Goal: Task Accomplishment & Management: Manage account settings

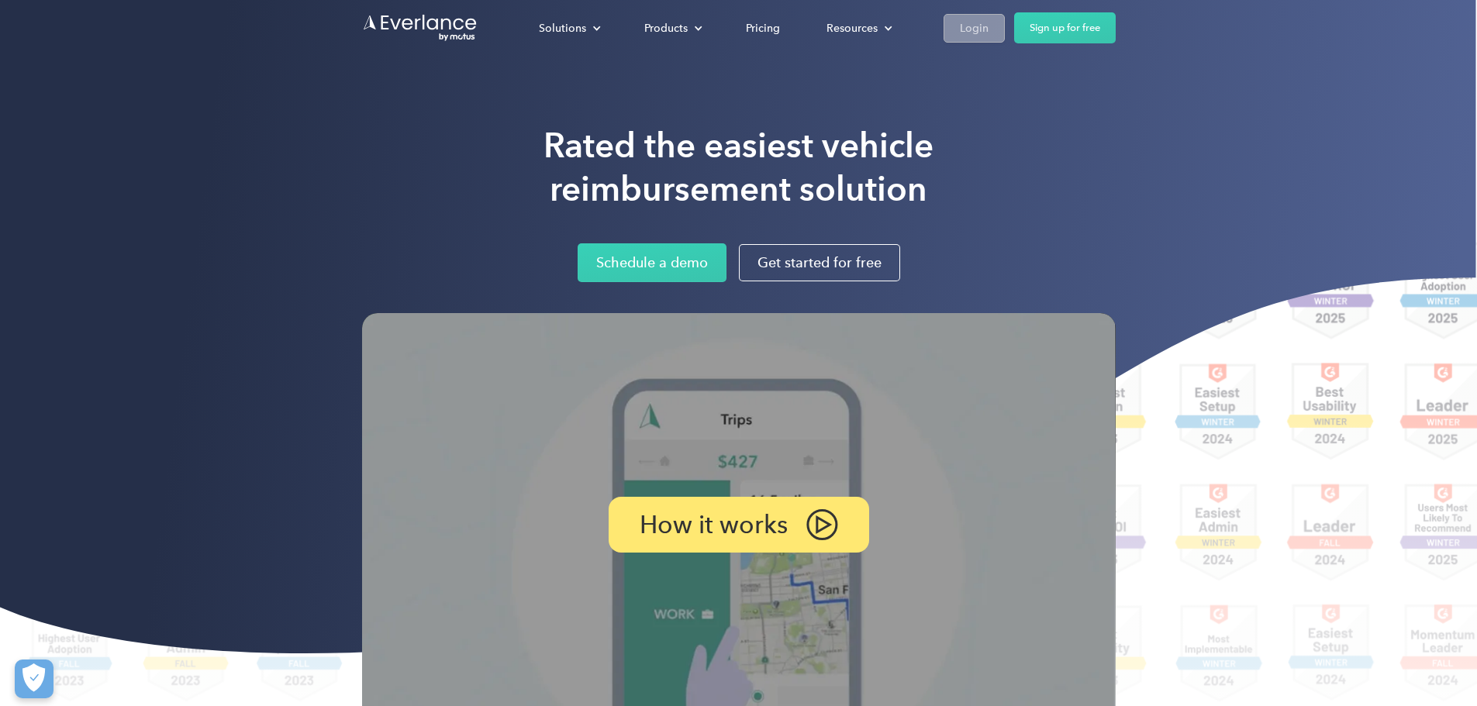
click at [989, 26] on div "Login" at bounding box center [974, 28] width 29 height 19
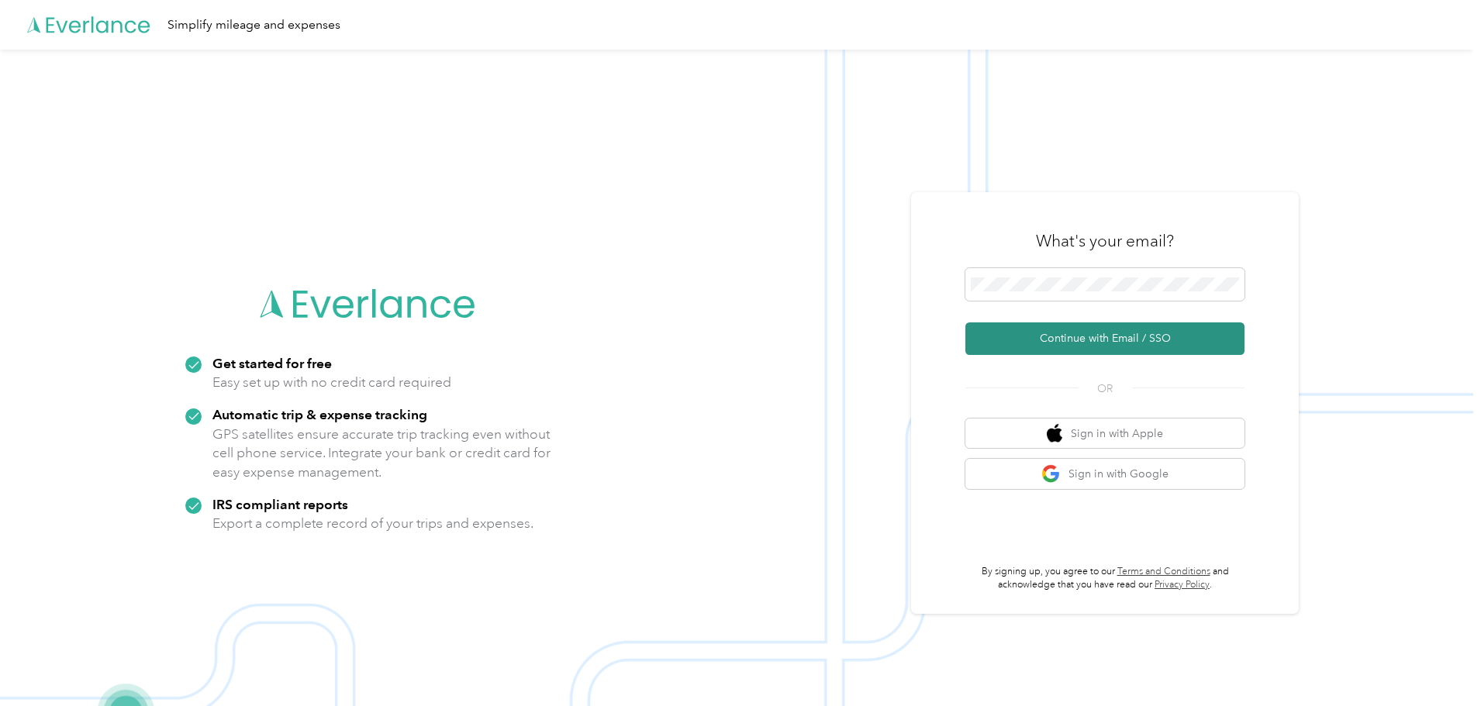
click at [1079, 340] on button "Continue with Email / SSO" at bounding box center [1104, 339] width 279 height 33
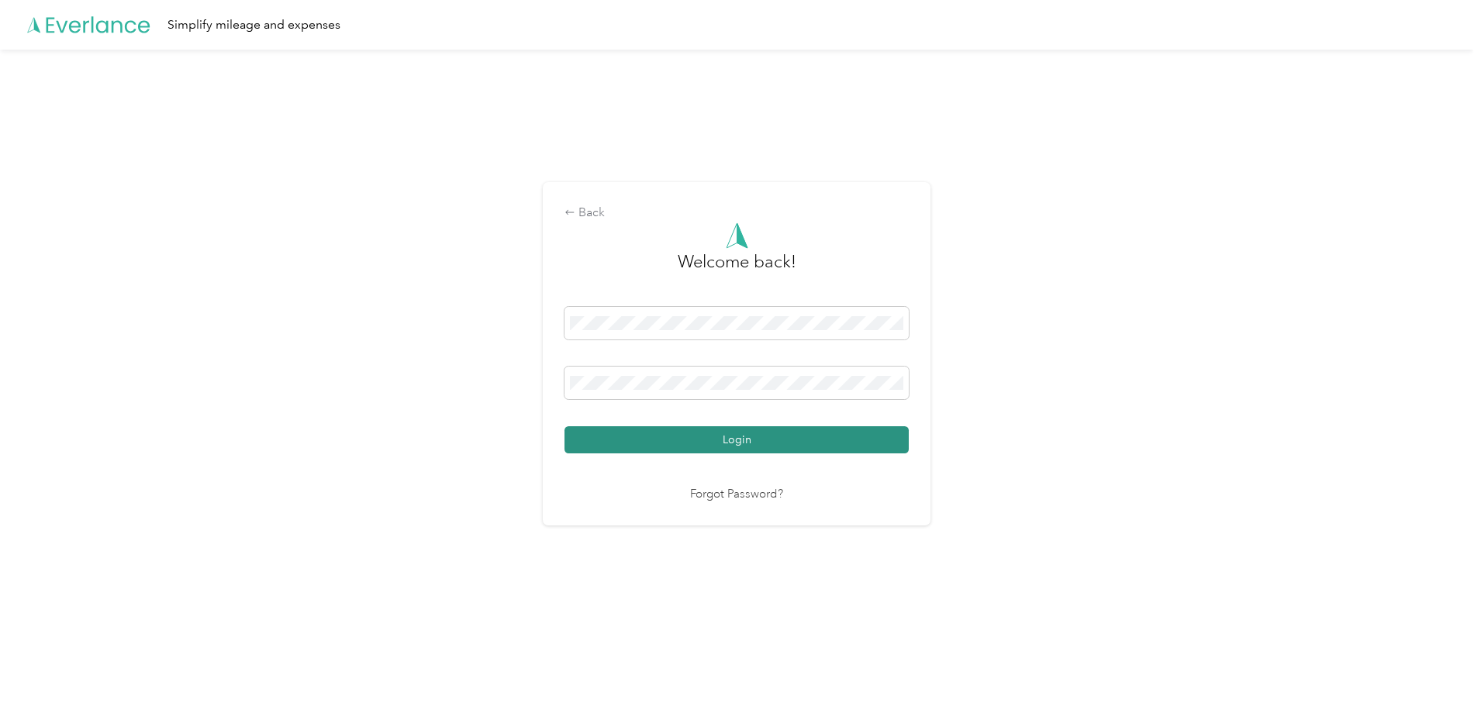
click at [744, 427] on button "Login" at bounding box center [737, 440] width 344 height 27
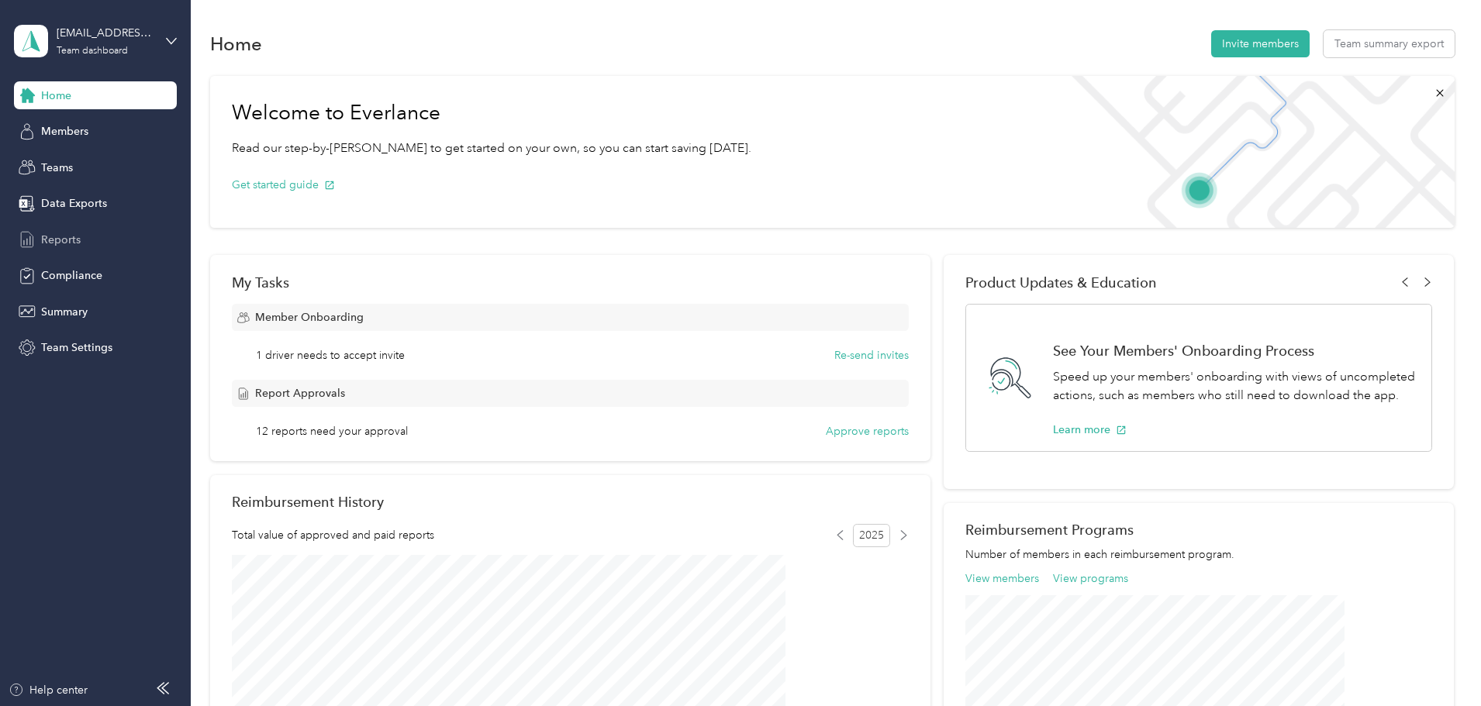
click at [66, 240] on span "Reports" at bounding box center [61, 240] width 40 height 16
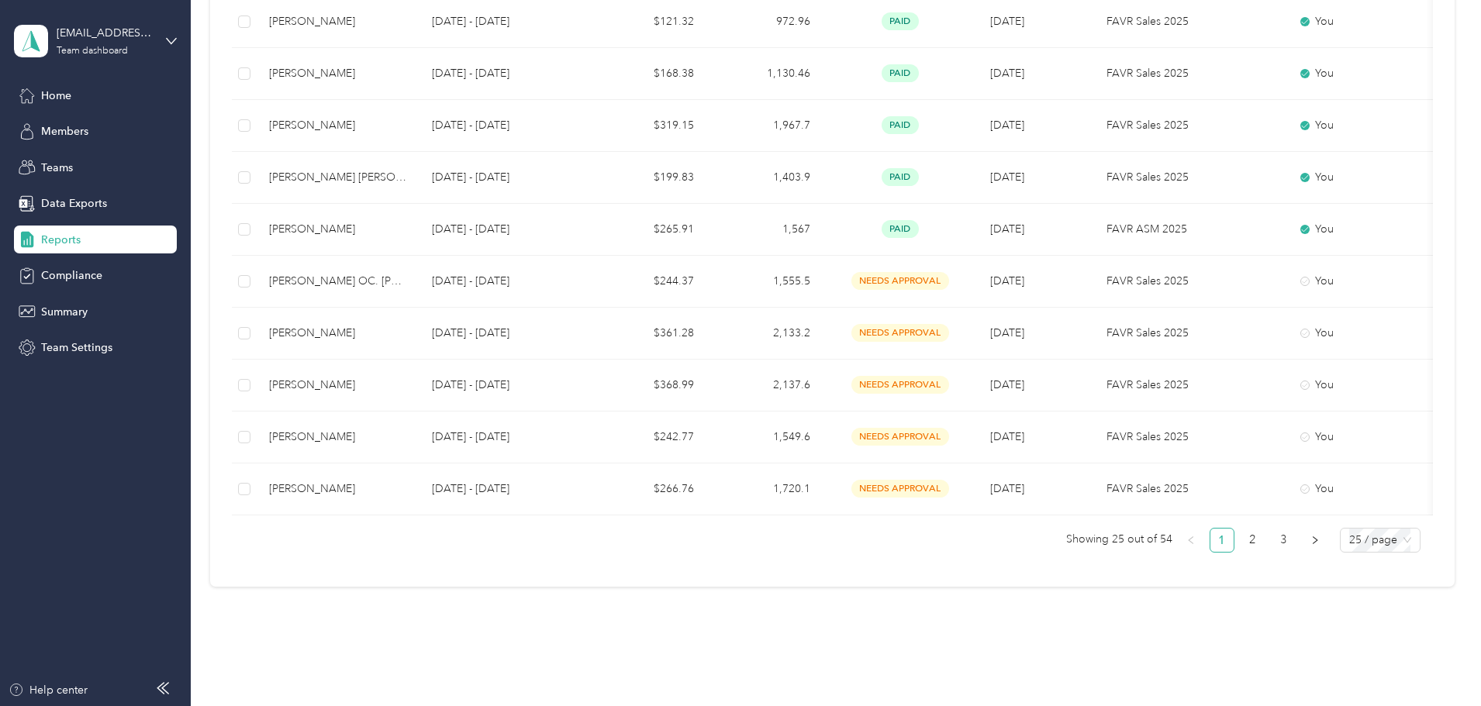
scroll to position [1163, 0]
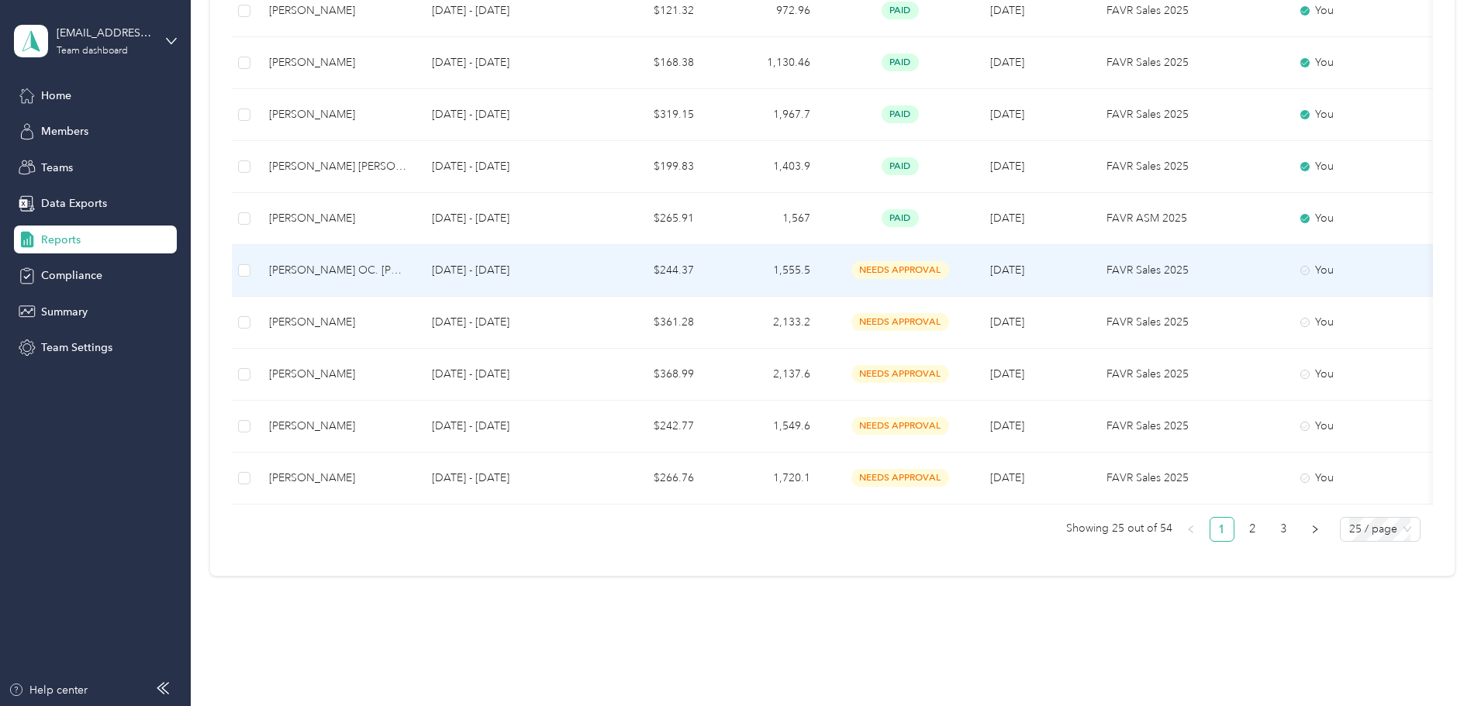
click at [407, 265] on div "[PERSON_NAME] OC. [PERSON_NAME]" at bounding box center [338, 270] width 138 height 17
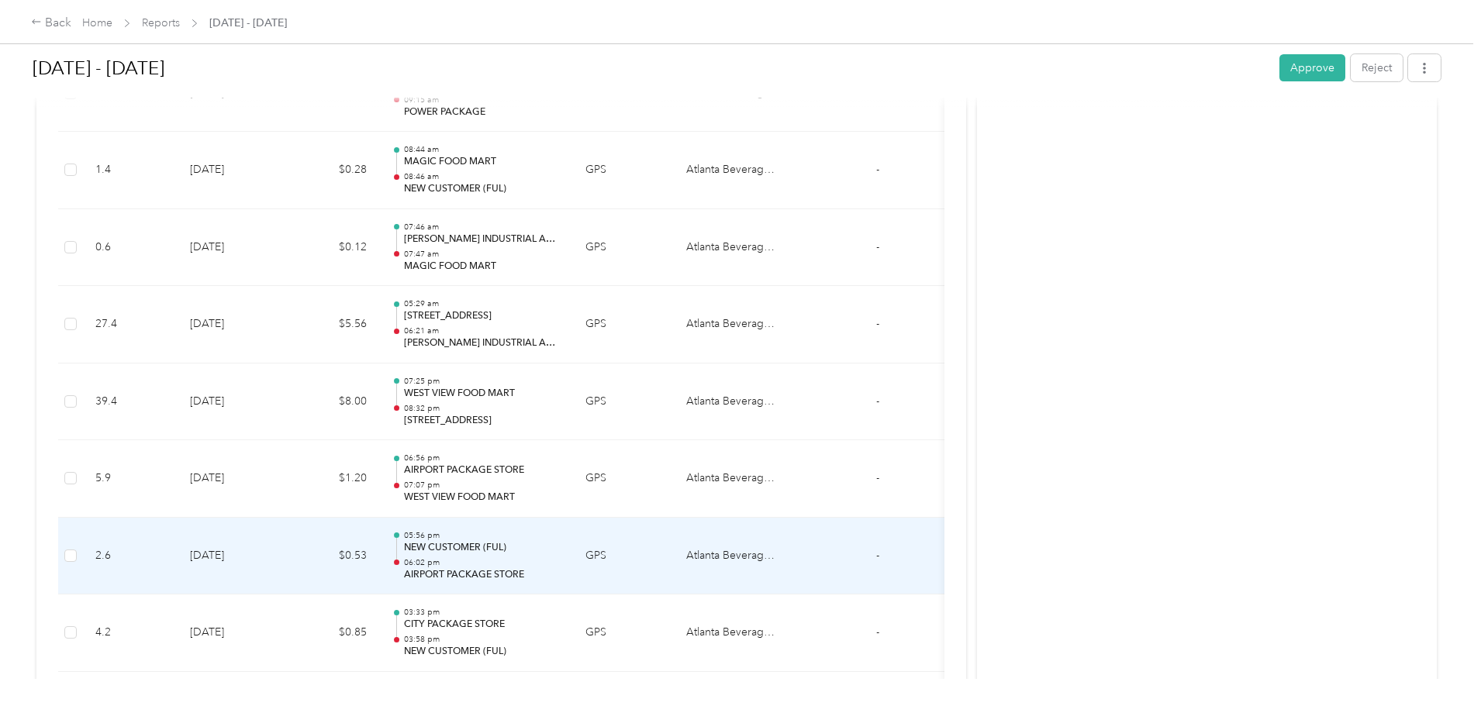
scroll to position [8844, 0]
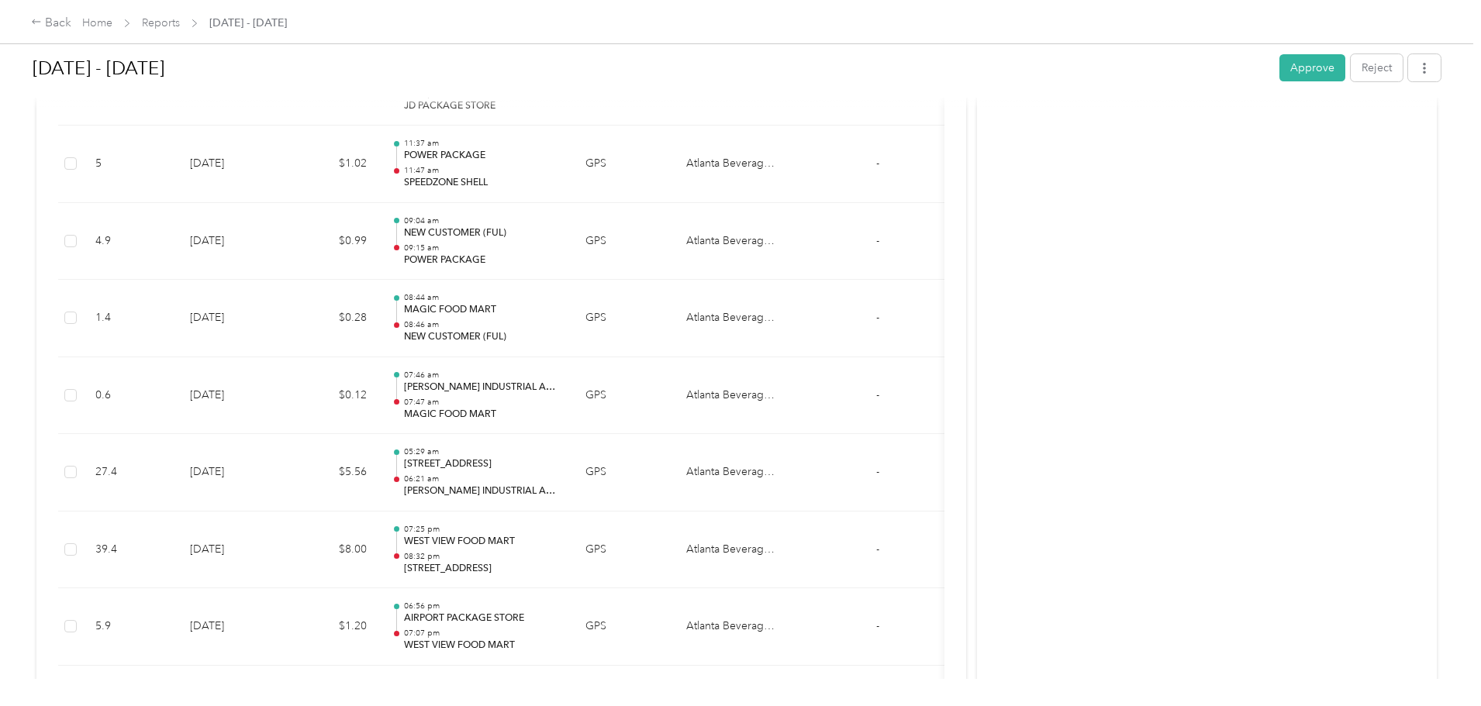
click at [1280, 66] on button "Approve" at bounding box center [1313, 67] width 66 height 27
click at [71, 26] on div "Back" at bounding box center [51, 23] width 40 height 19
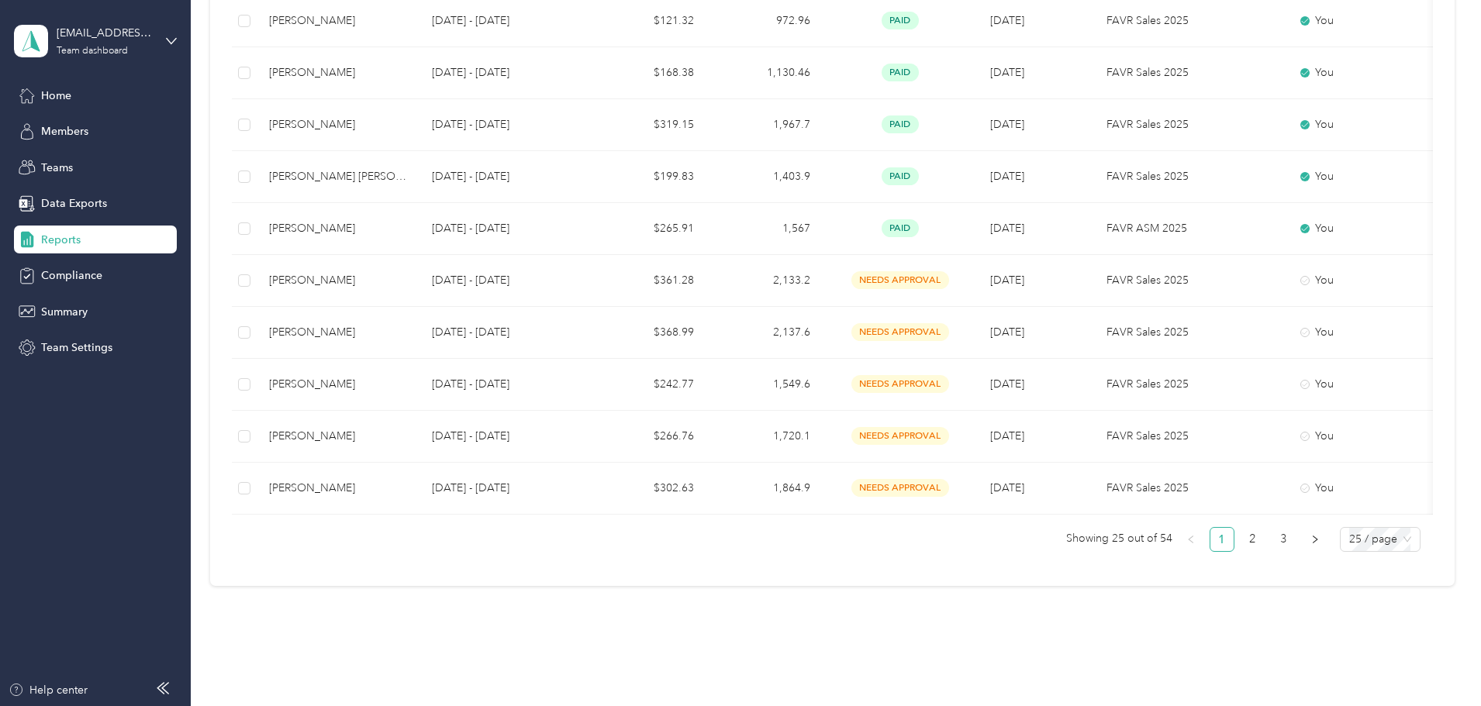
scroll to position [1204, 0]
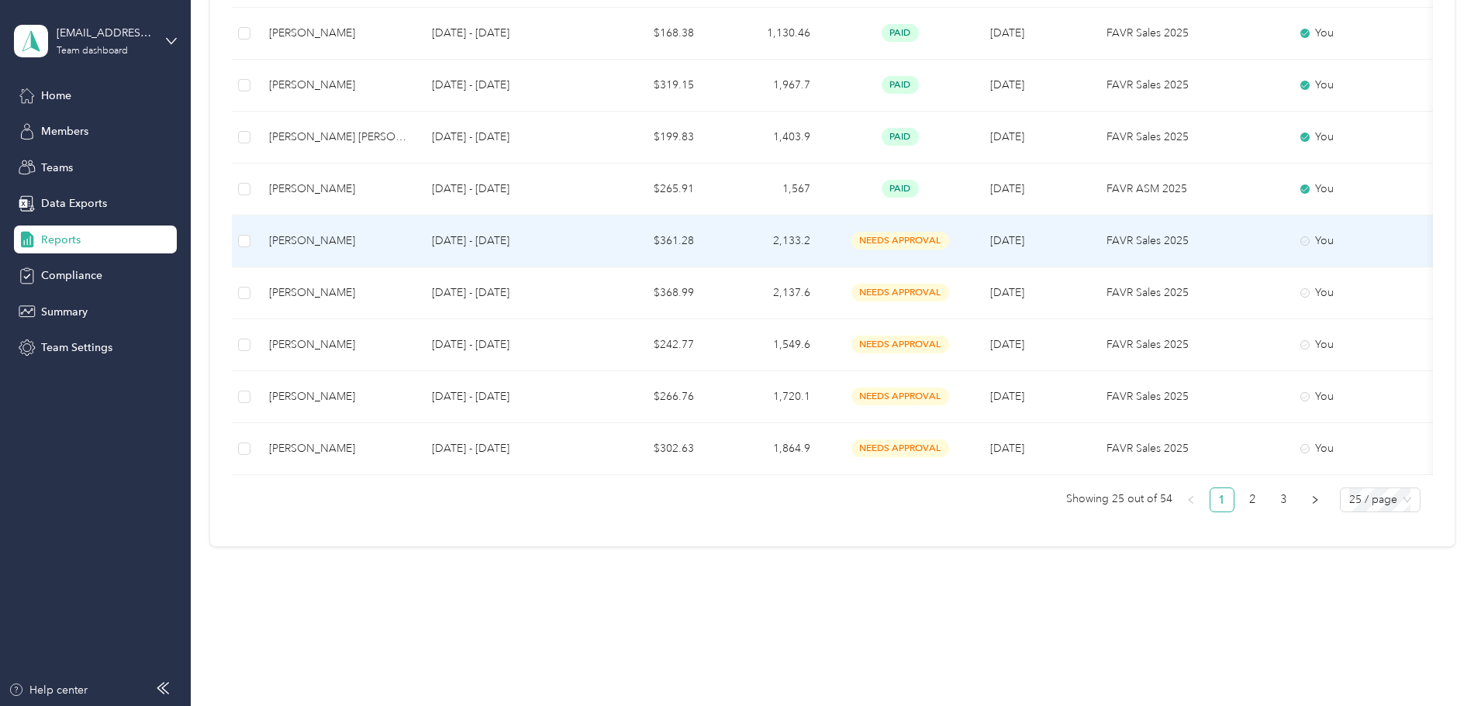
click at [407, 233] on div "[PERSON_NAME]" at bounding box center [338, 241] width 138 height 17
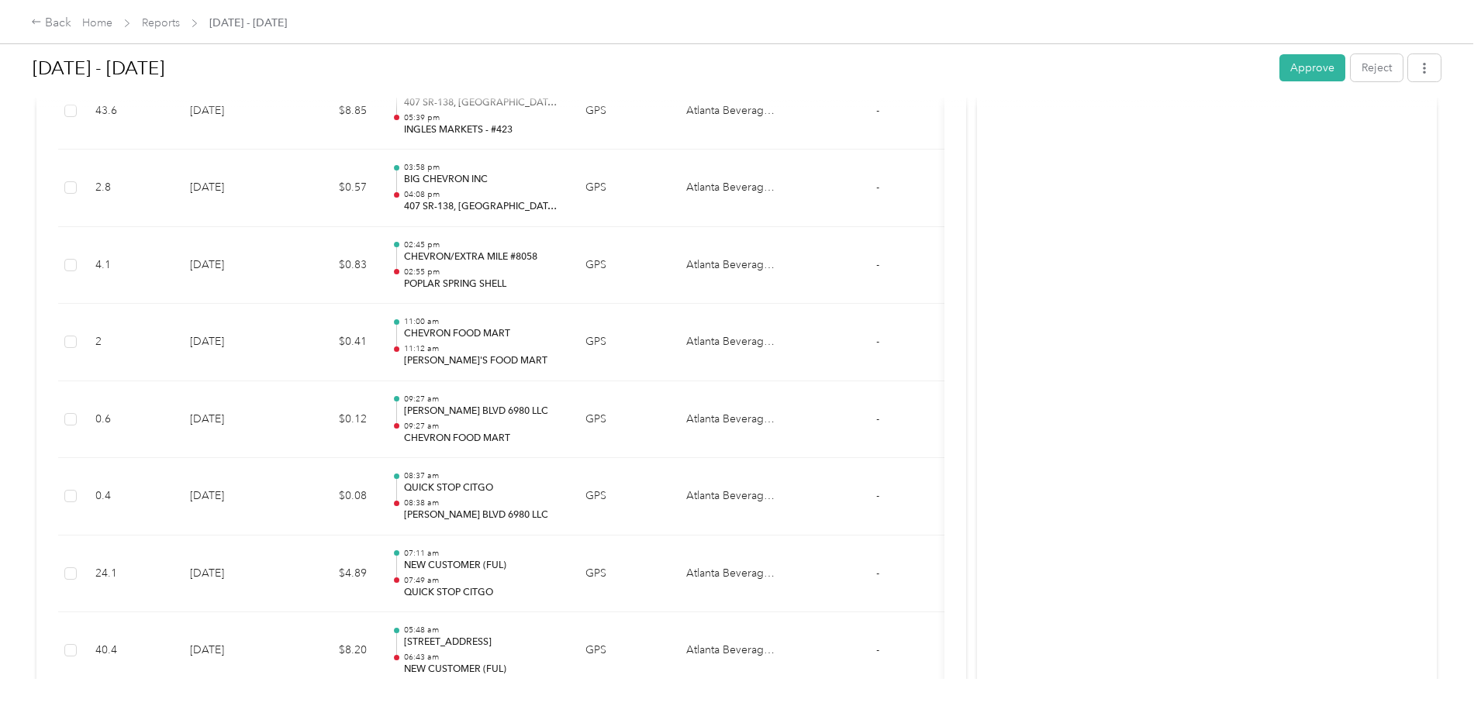
scroll to position [3567, 0]
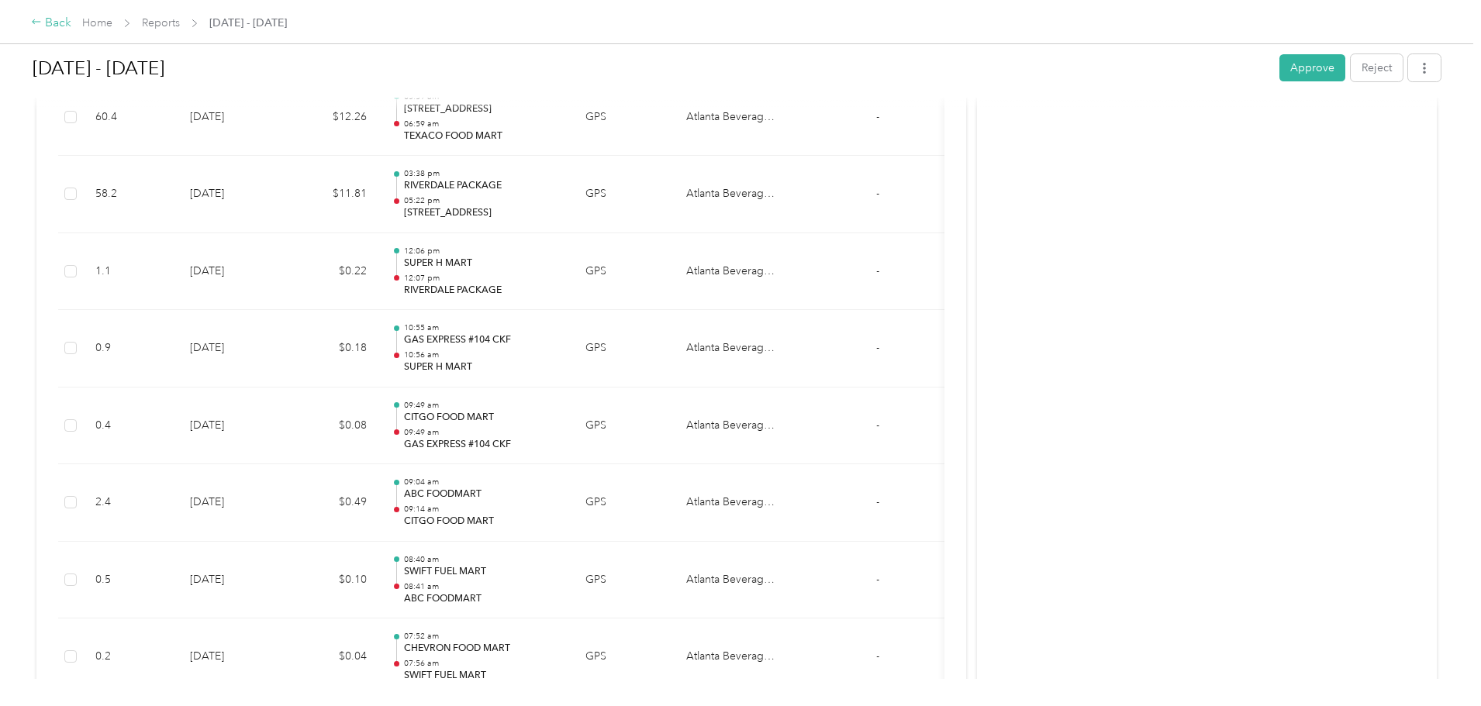
click at [71, 23] on div "Back" at bounding box center [51, 23] width 40 height 19
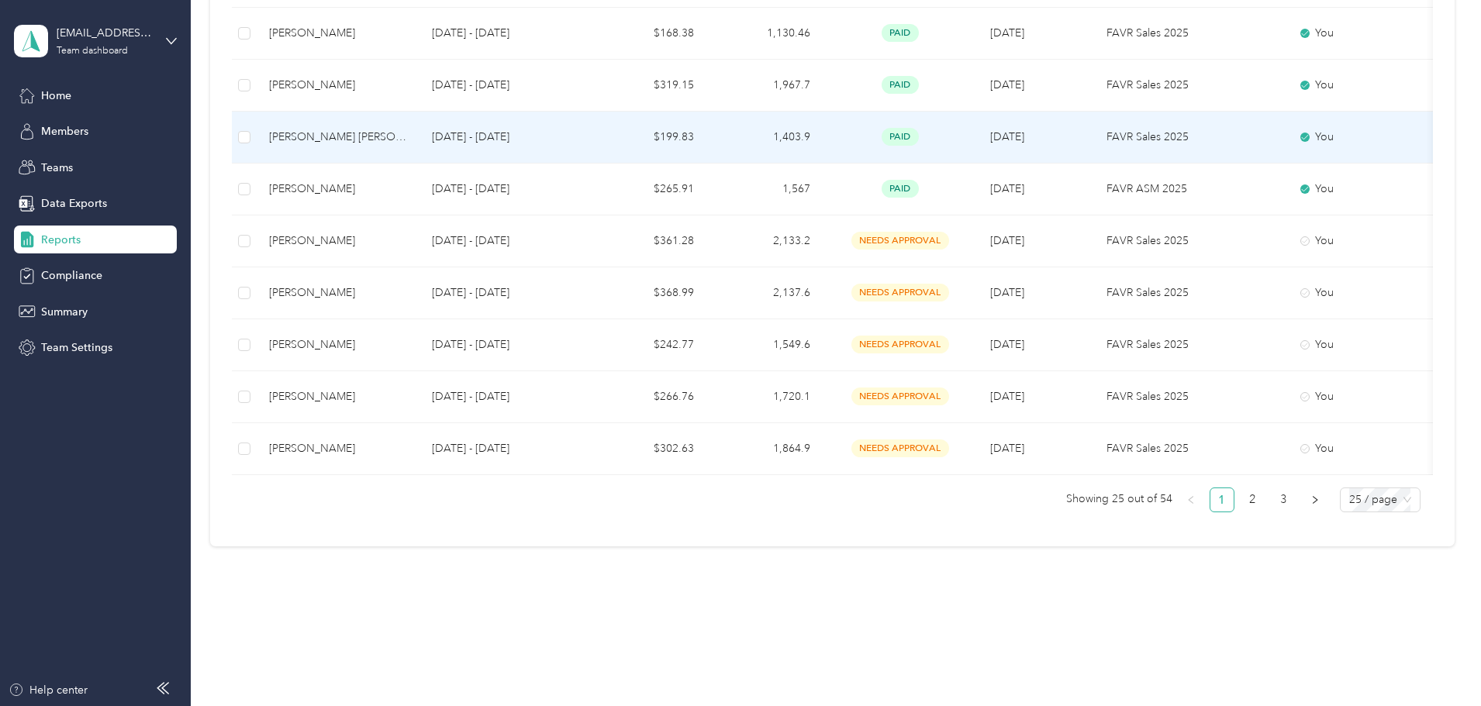
scroll to position [1204, 0]
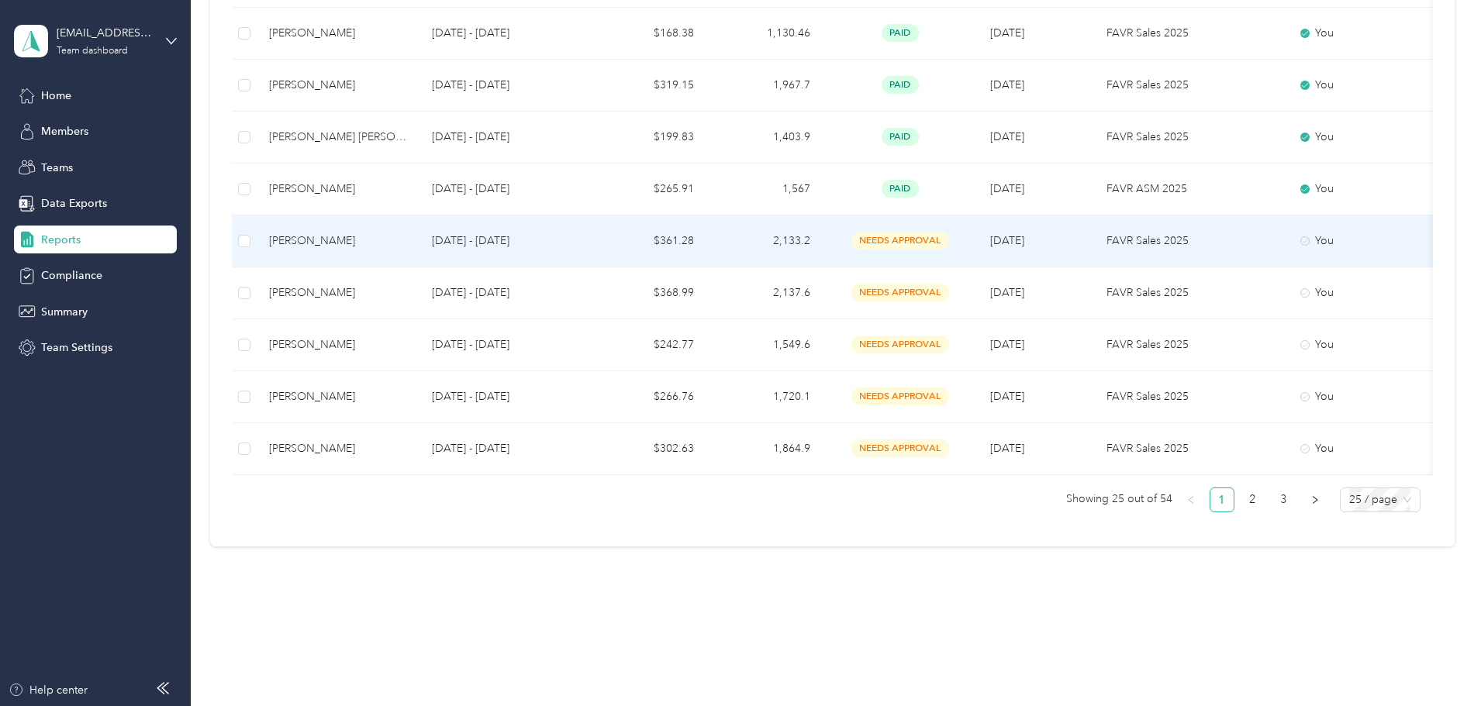
click at [407, 233] on div "[PERSON_NAME]" at bounding box center [338, 241] width 138 height 17
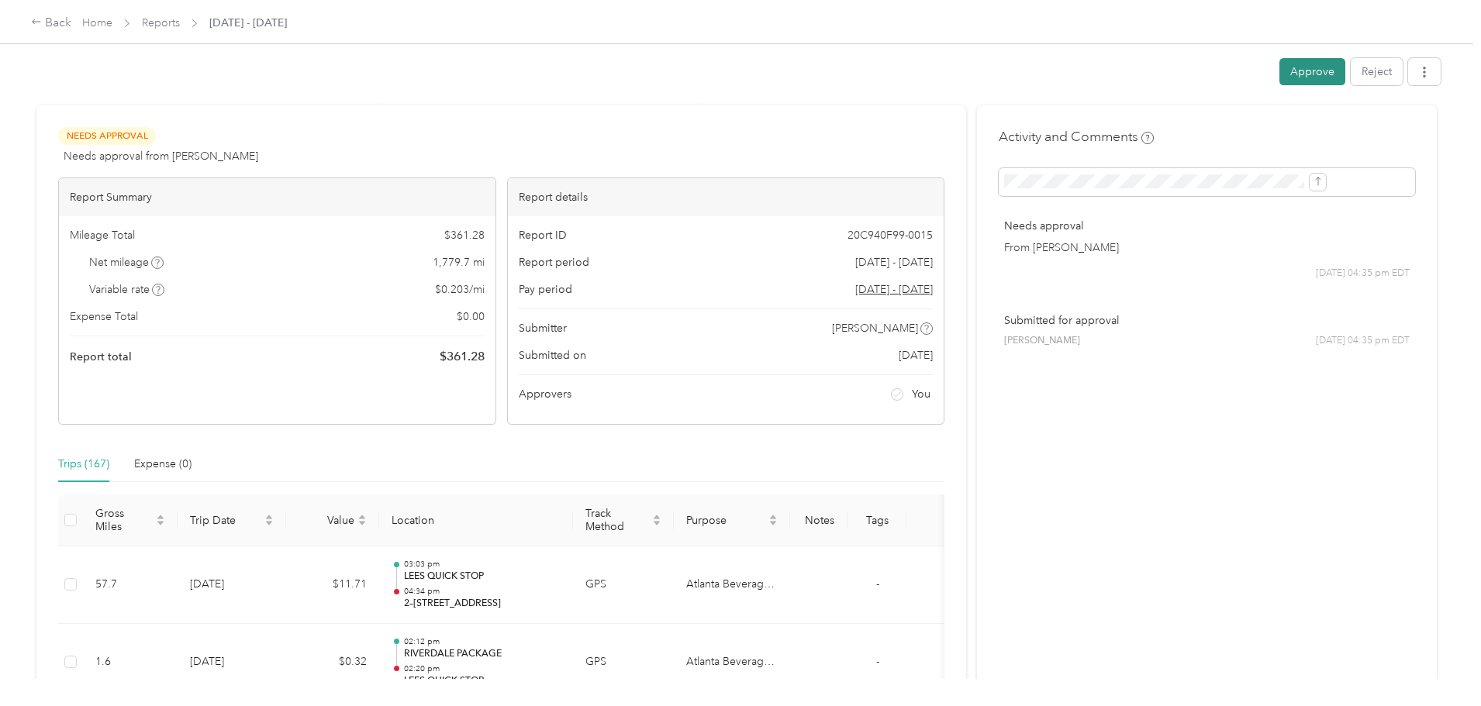
click at [1280, 65] on button "Approve" at bounding box center [1313, 71] width 66 height 27
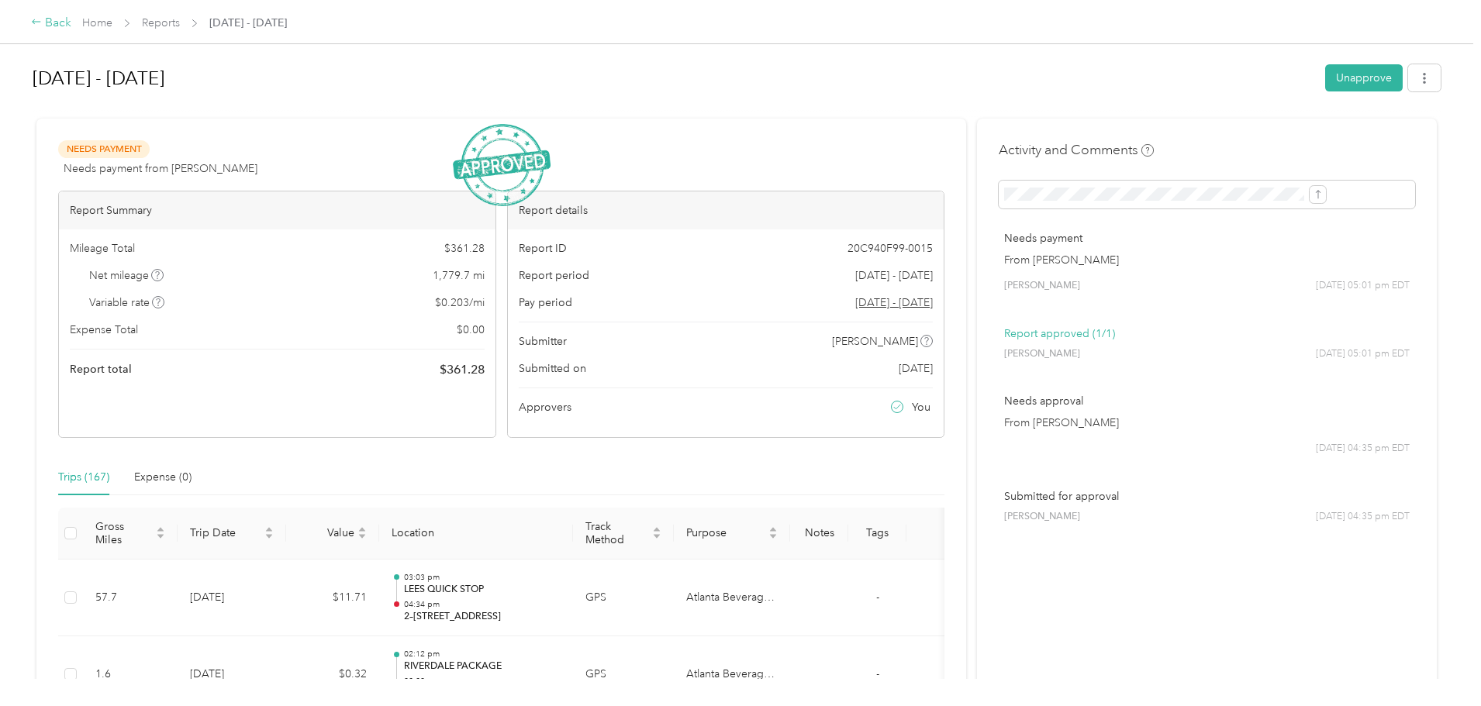
click at [71, 23] on div "Back" at bounding box center [51, 23] width 40 height 19
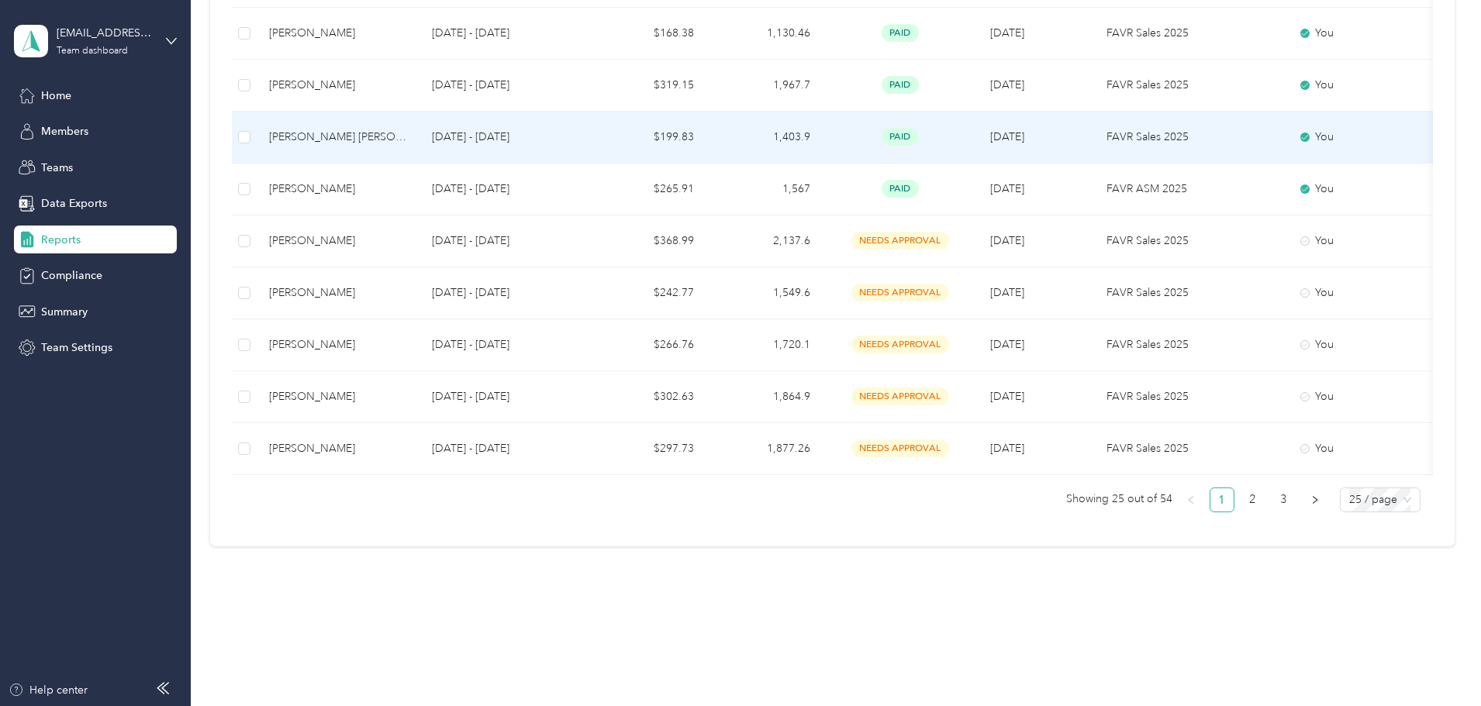
scroll to position [1204, 0]
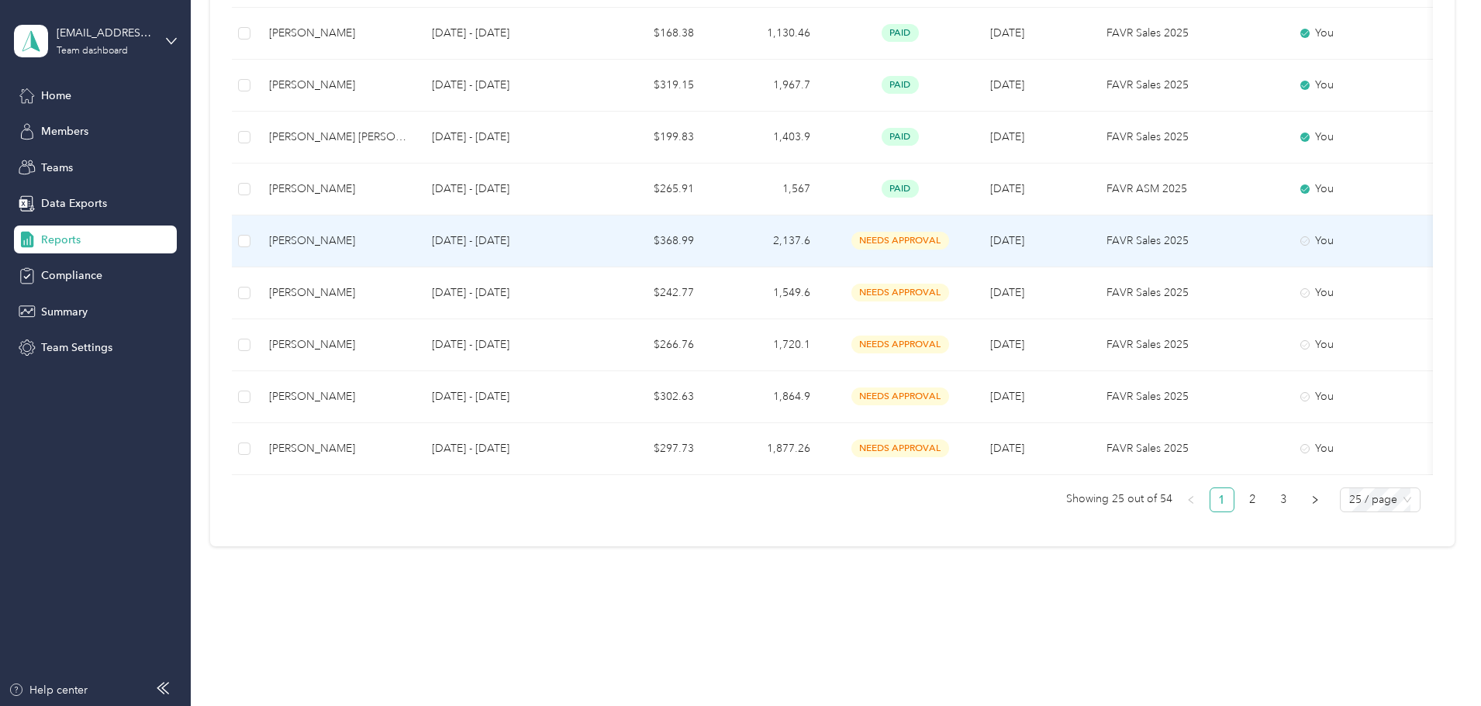
click at [407, 233] on div "[PERSON_NAME]" at bounding box center [338, 241] width 138 height 17
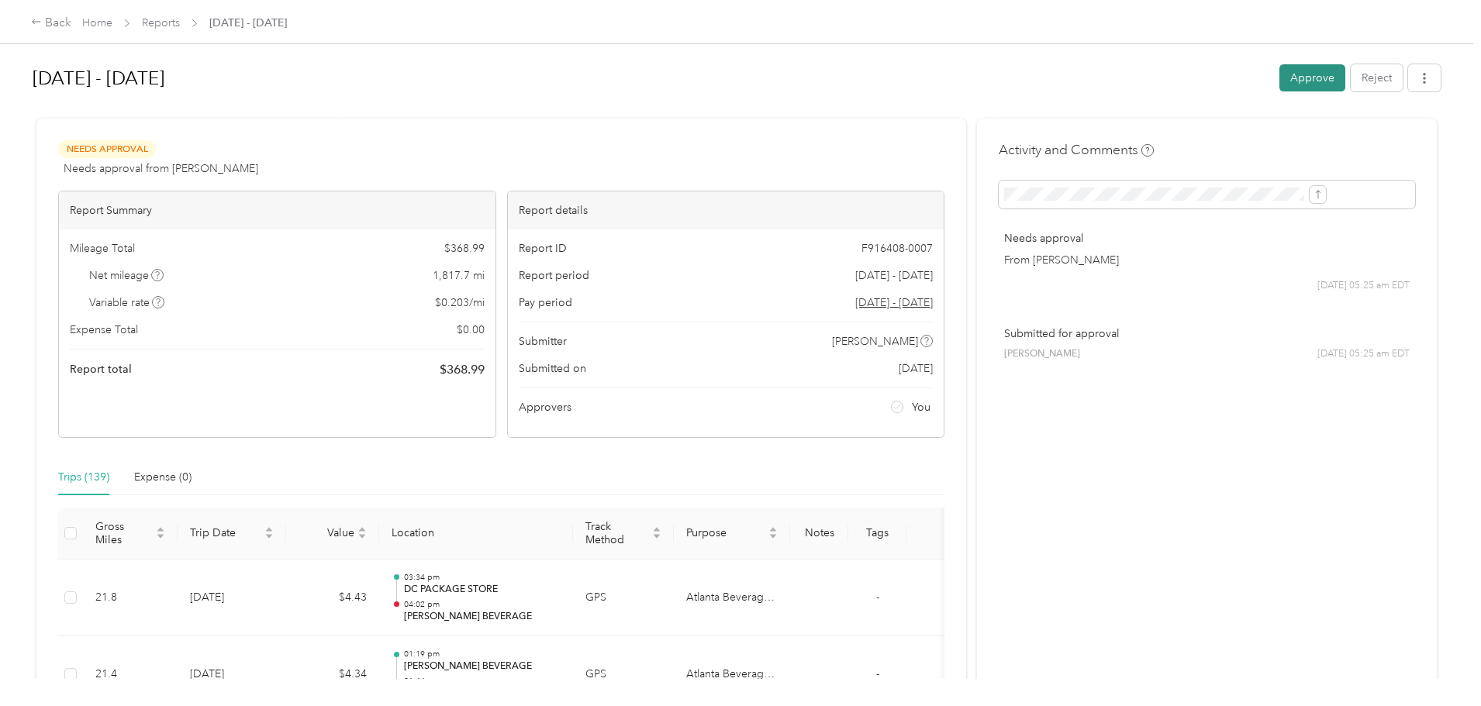
click at [1280, 74] on button "Approve" at bounding box center [1313, 77] width 66 height 27
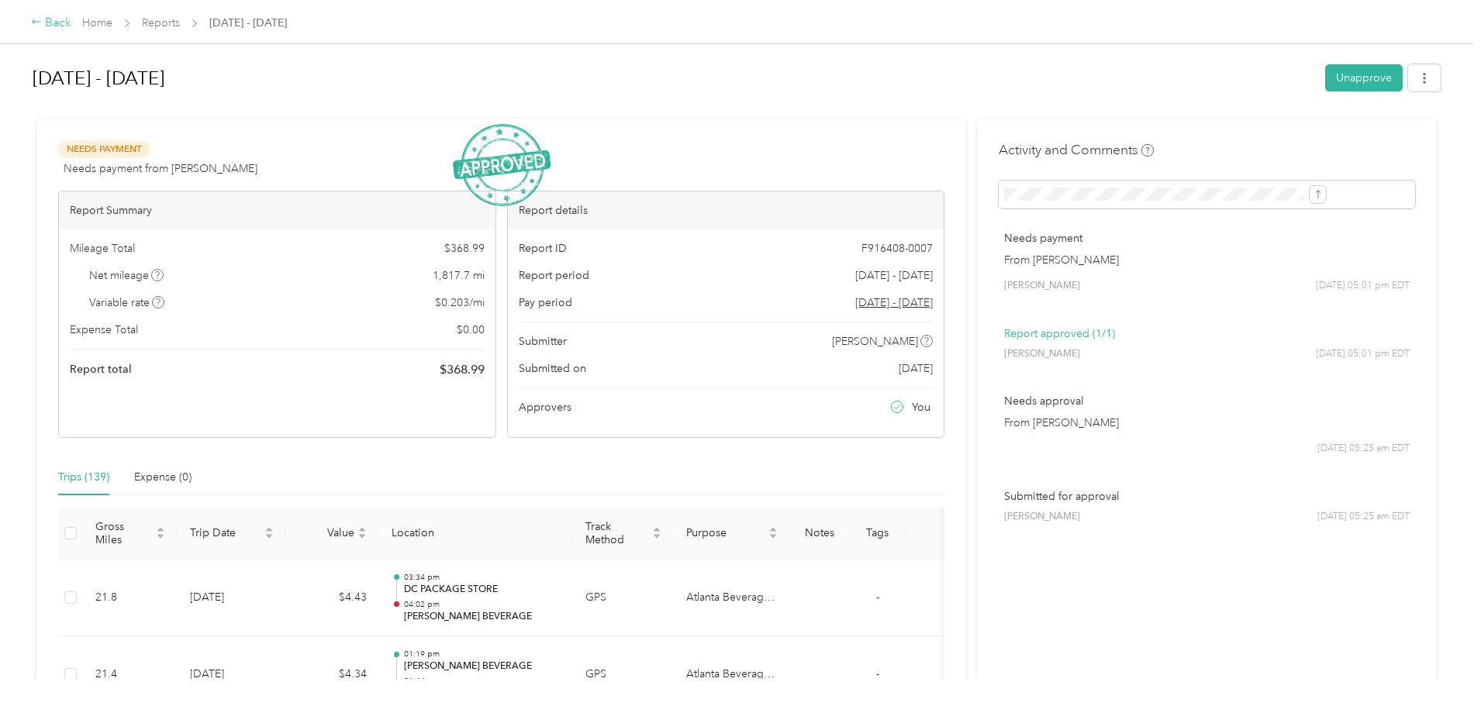
click at [71, 24] on div "Back" at bounding box center [51, 23] width 40 height 19
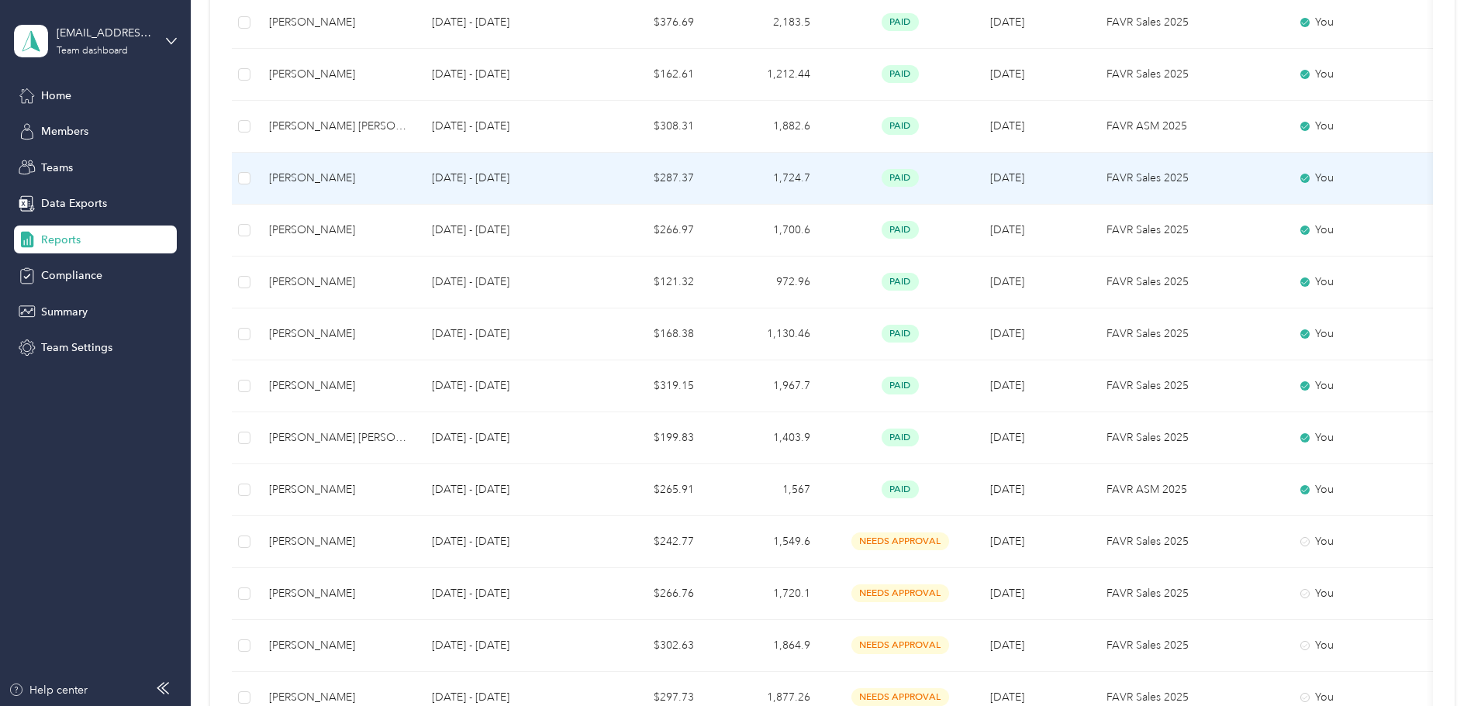
scroll to position [1086, 0]
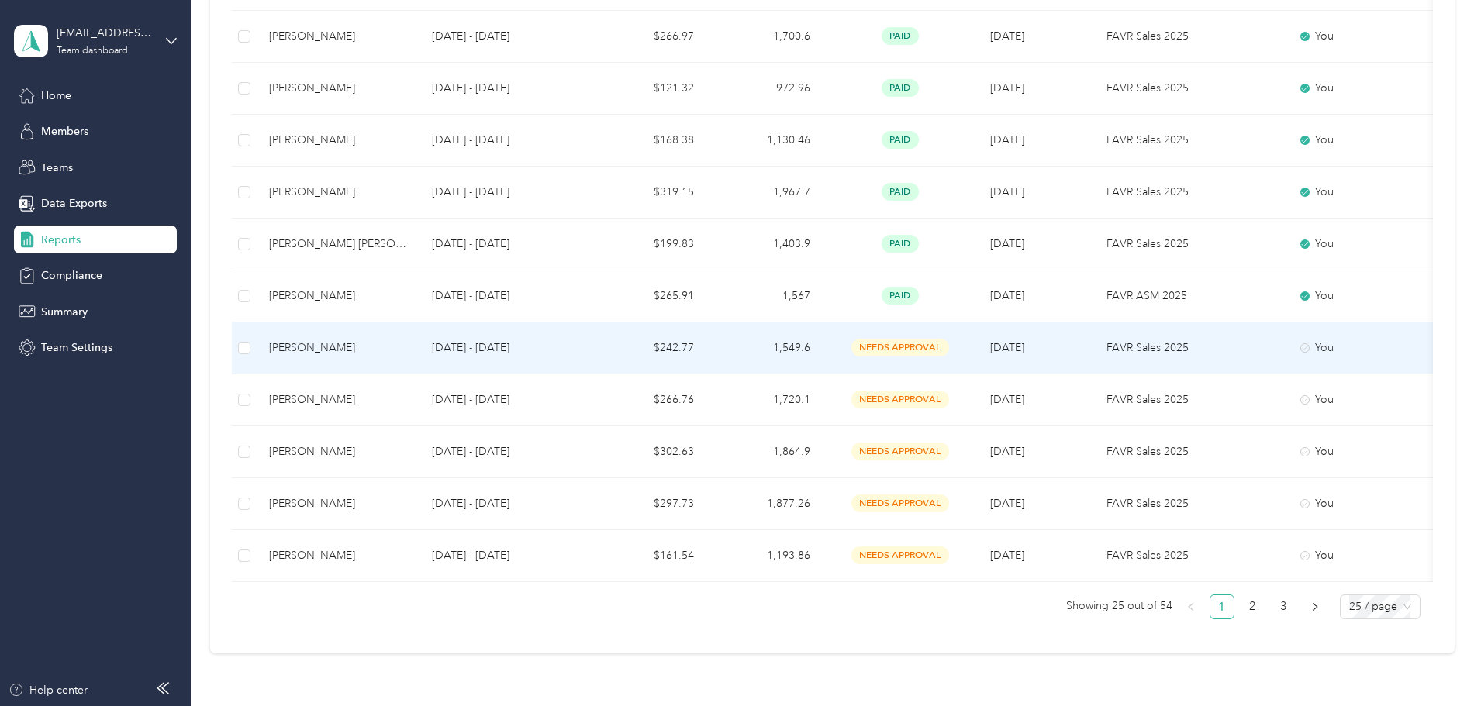
click at [407, 350] on div "[PERSON_NAME]" at bounding box center [338, 348] width 138 height 17
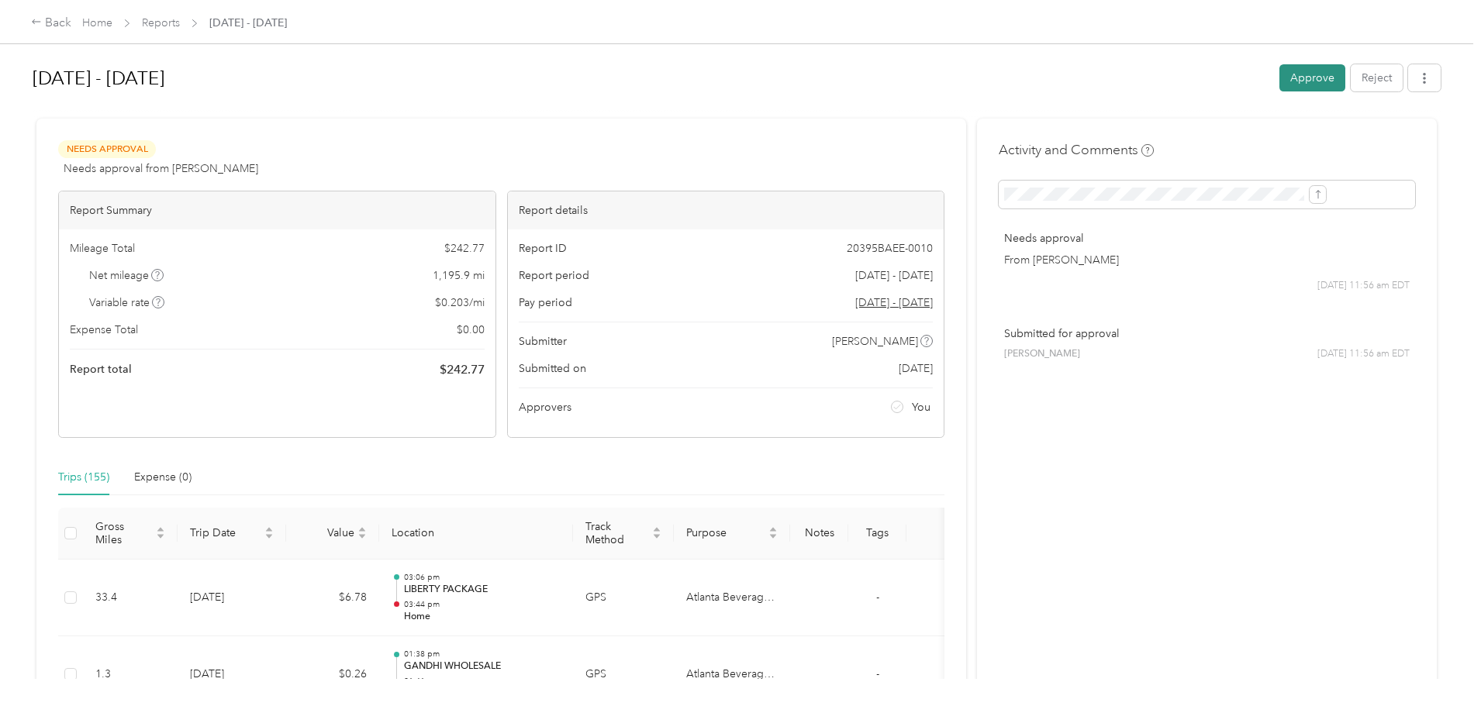
click at [1280, 81] on button "Approve" at bounding box center [1313, 77] width 66 height 27
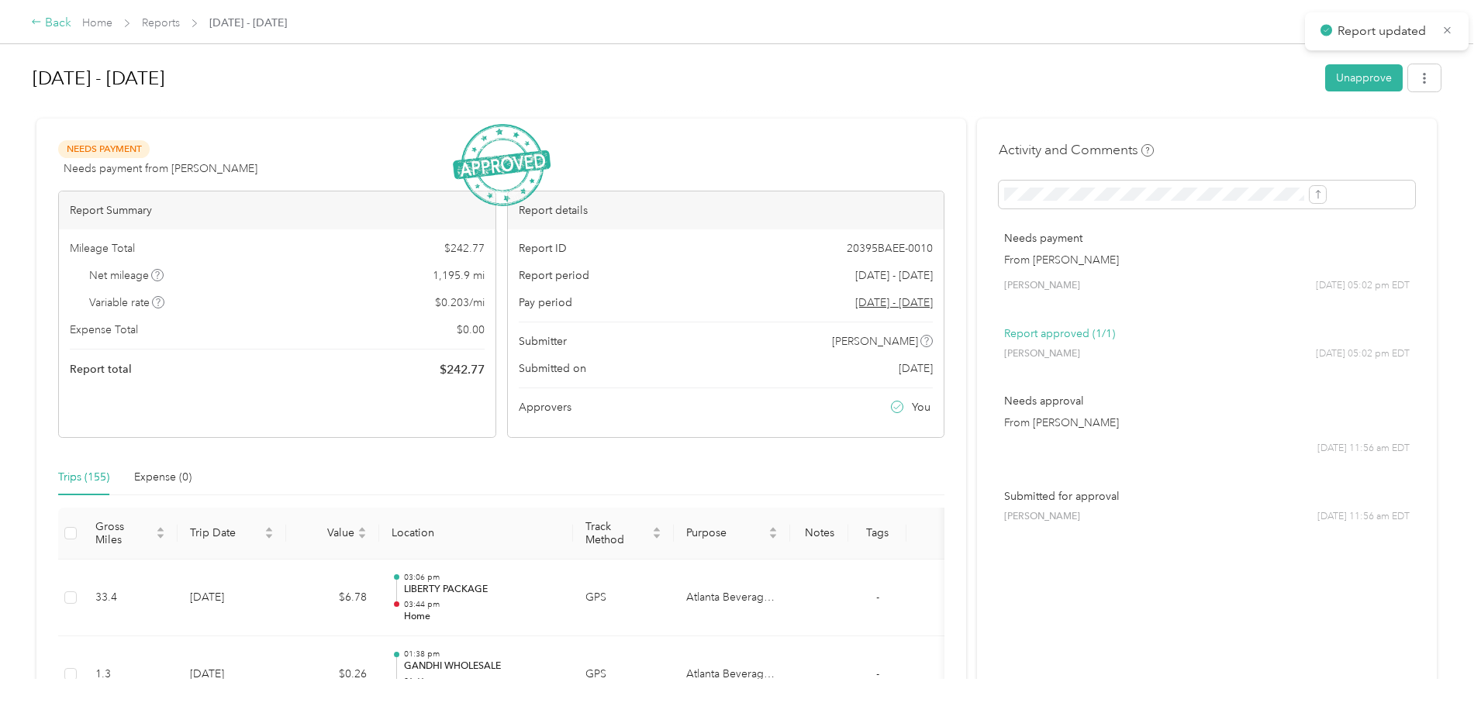
click at [71, 27] on div "Back" at bounding box center [51, 23] width 40 height 19
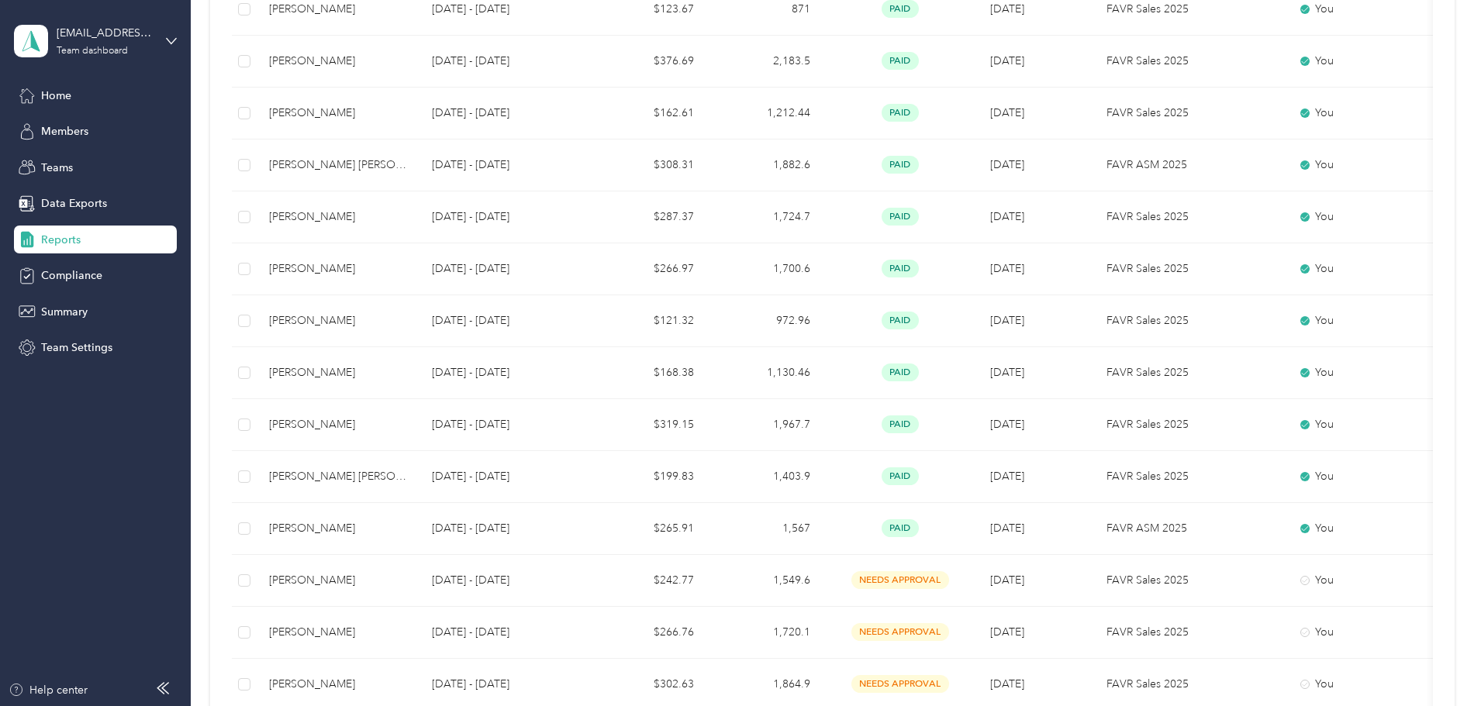
scroll to position [1204, 0]
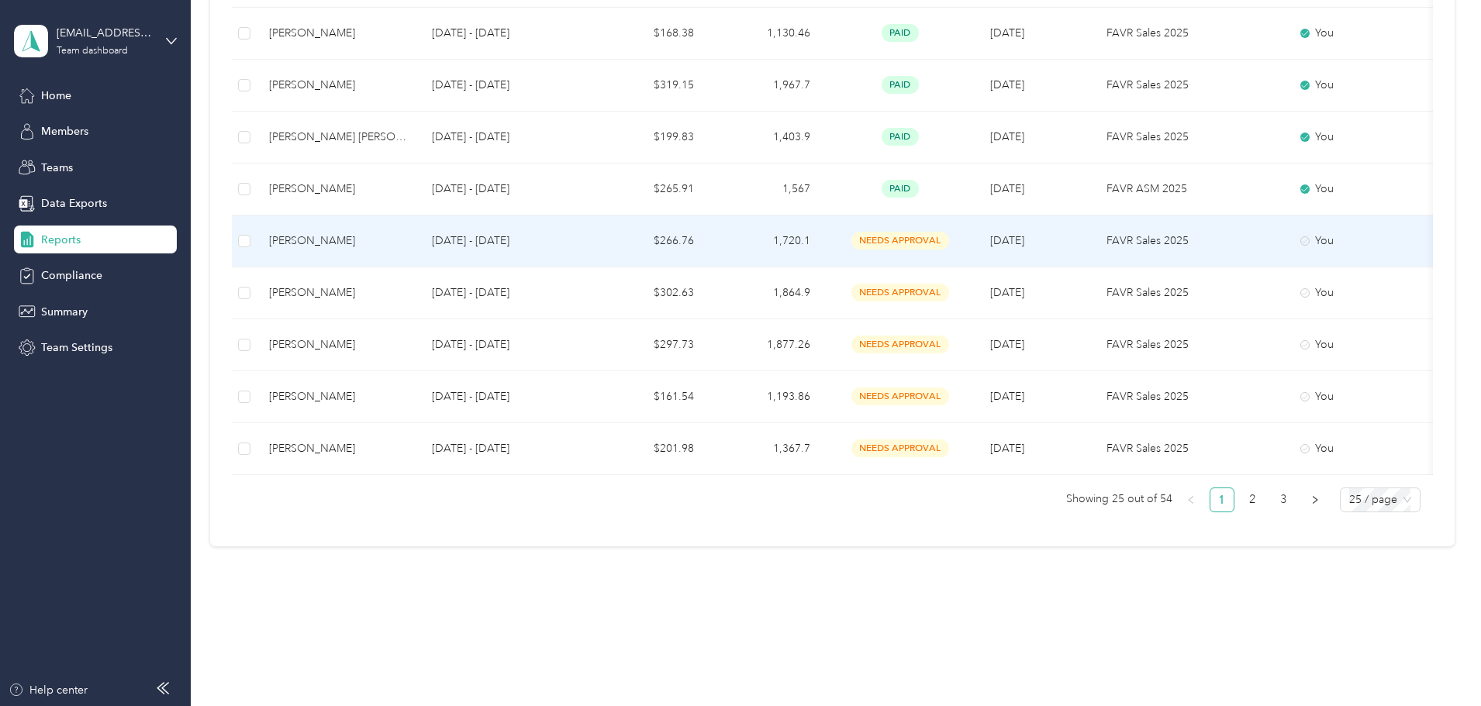
click at [407, 233] on div "[PERSON_NAME]" at bounding box center [338, 241] width 138 height 17
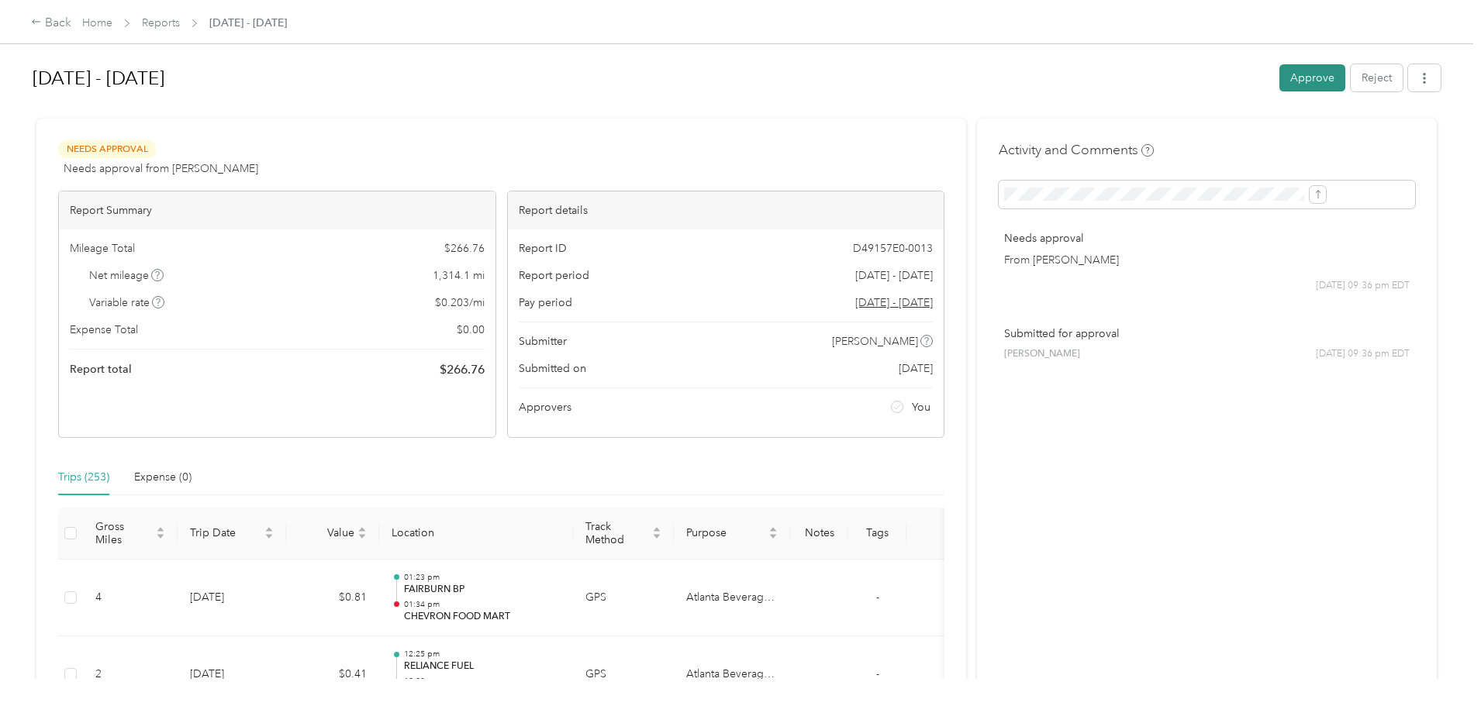
click at [1280, 80] on button "Approve" at bounding box center [1313, 77] width 66 height 27
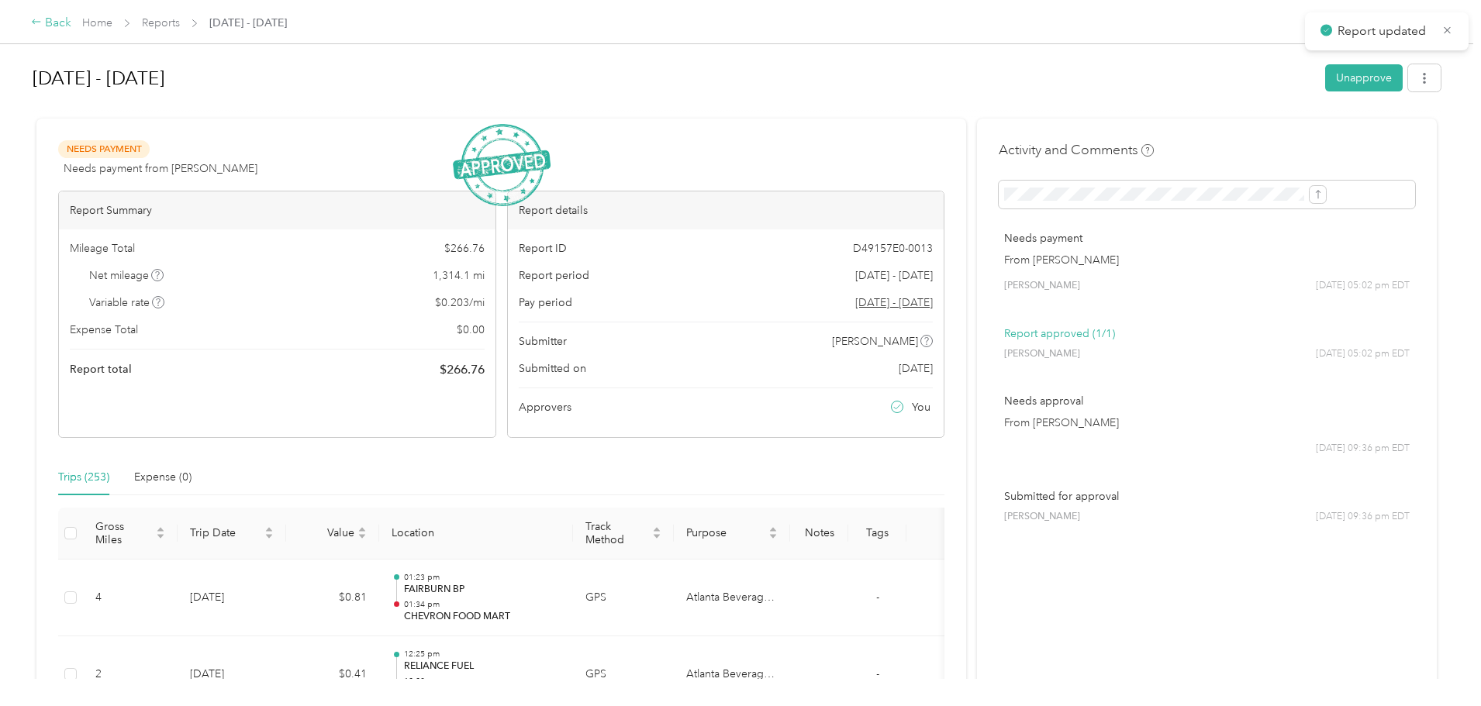
click at [71, 24] on div "Back" at bounding box center [51, 23] width 40 height 19
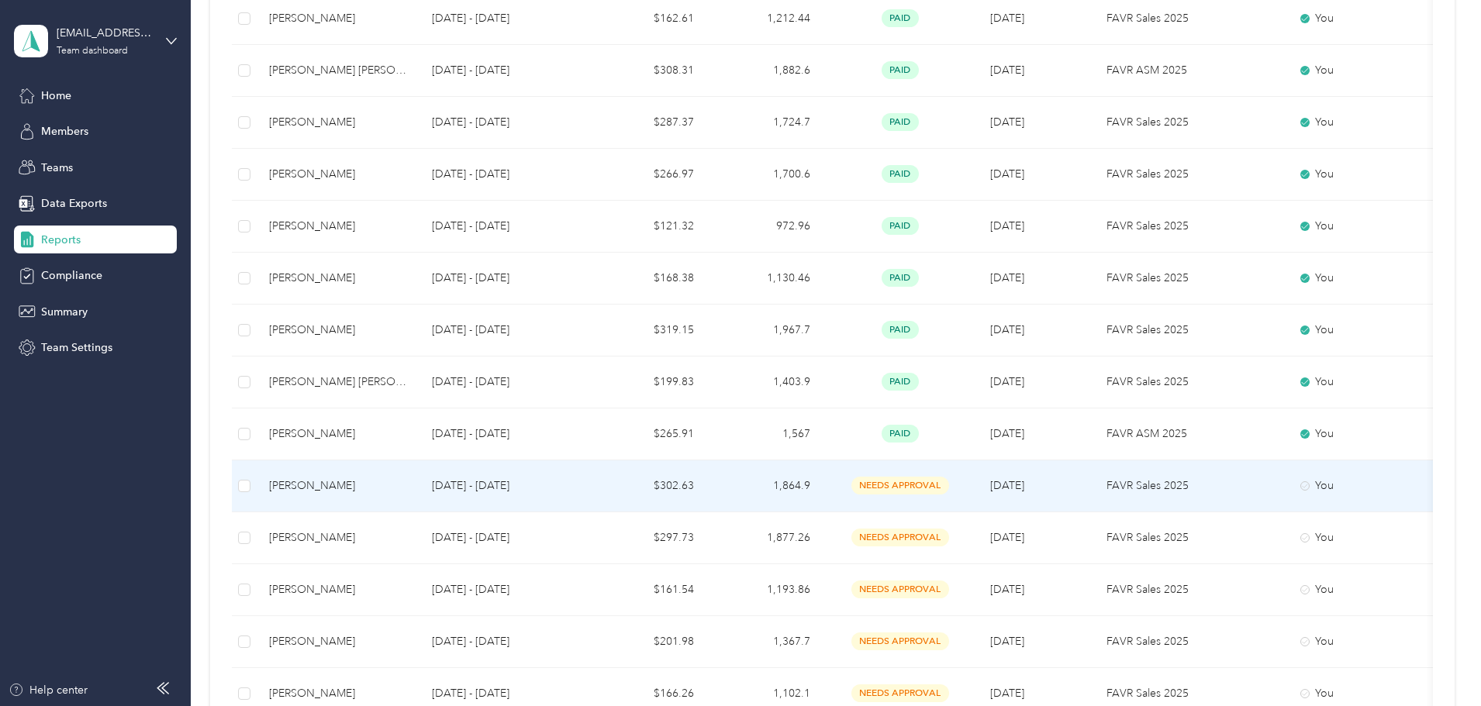
scroll to position [1204, 0]
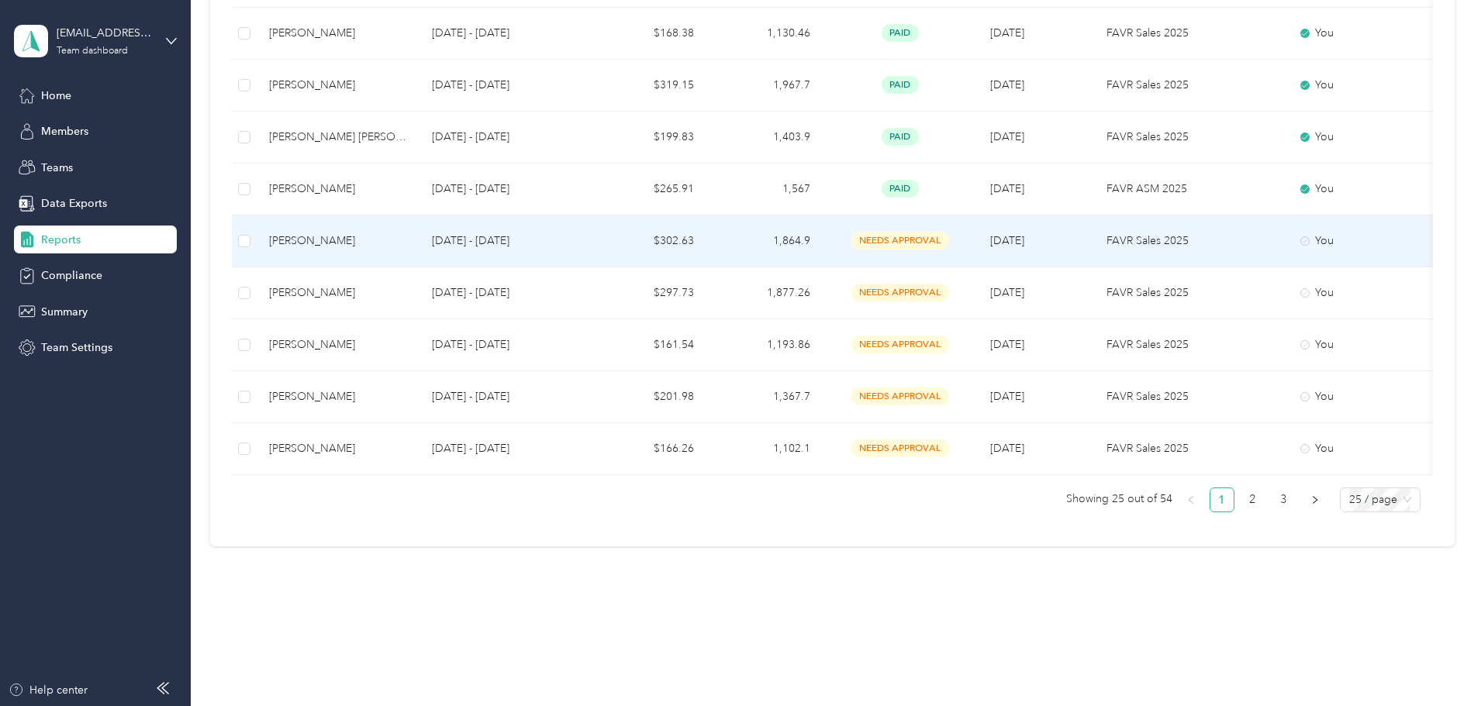
click at [407, 233] on div "[PERSON_NAME]" at bounding box center [338, 241] width 138 height 17
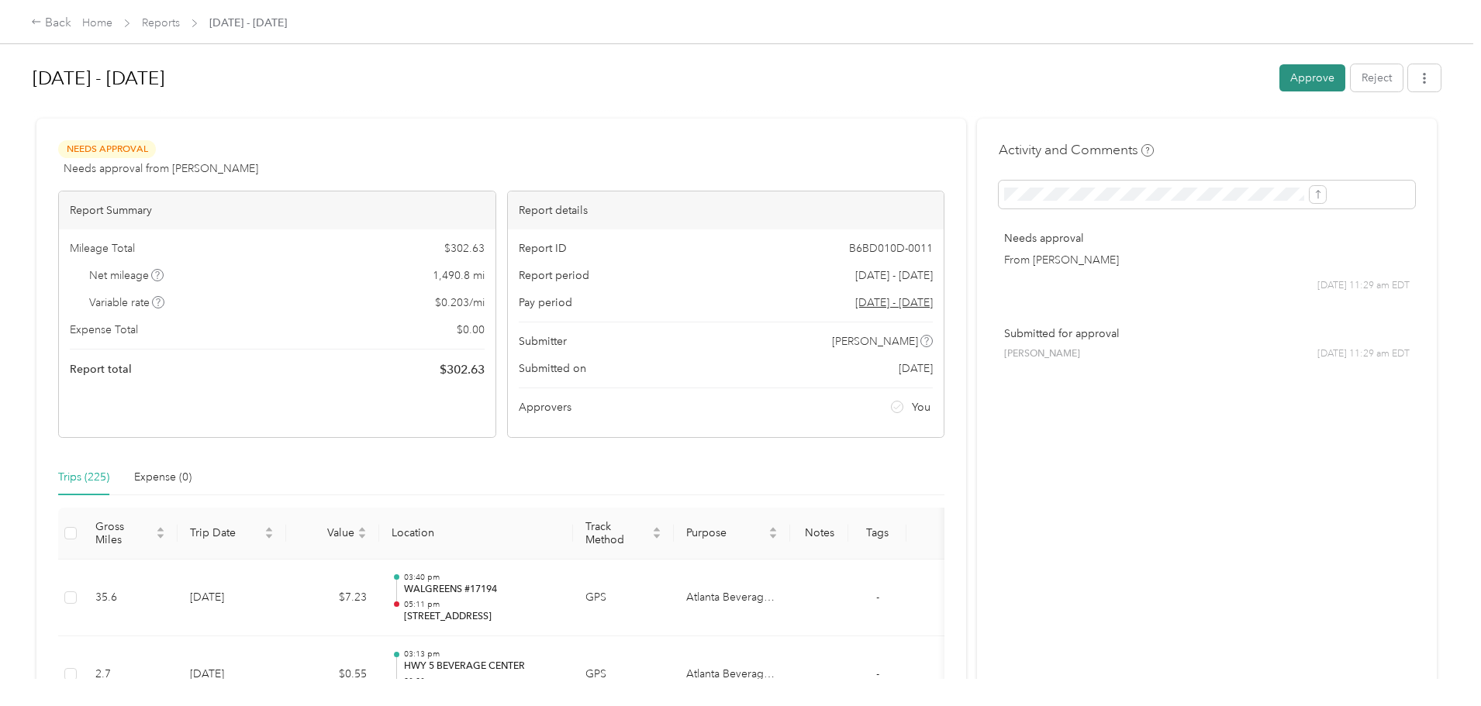
click at [1280, 81] on button "Approve" at bounding box center [1313, 77] width 66 height 27
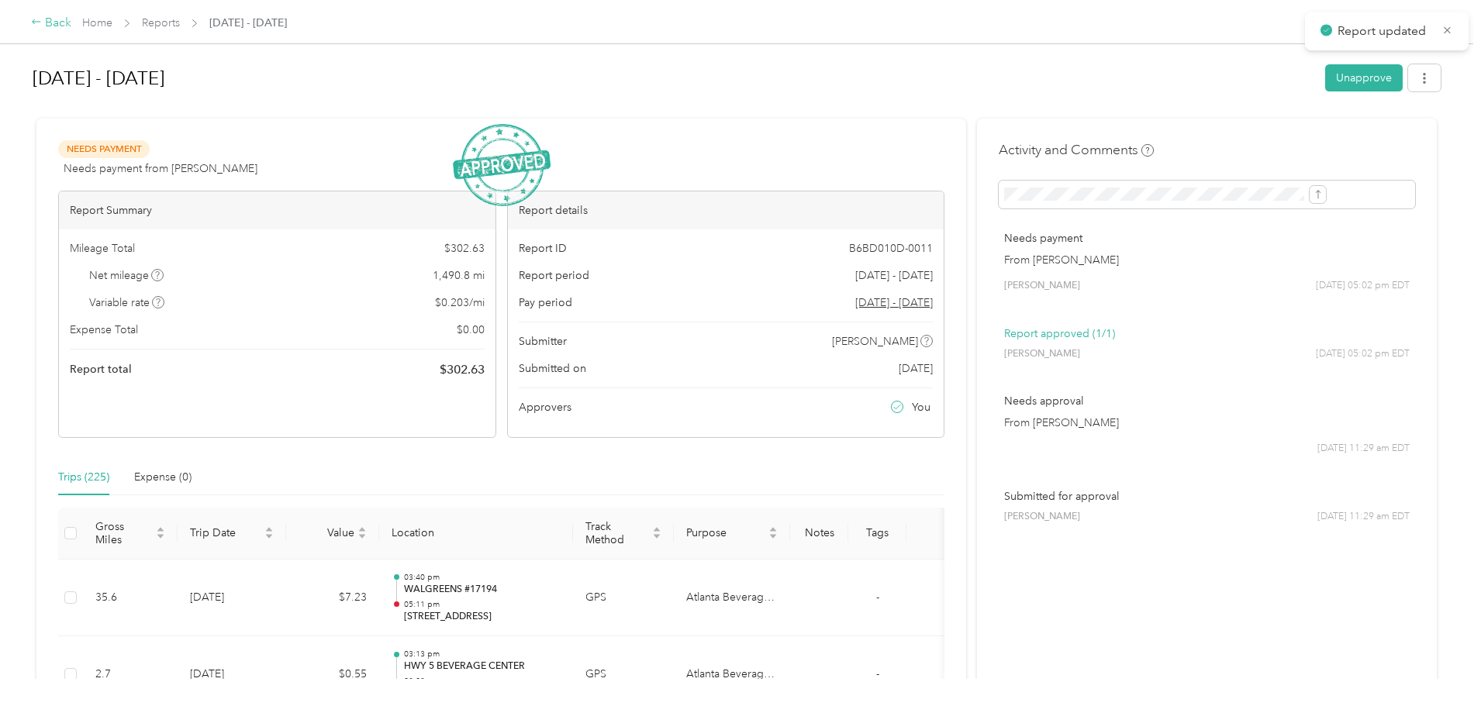
click at [71, 26] on div "Back" at bounding box center [51, 23] width 40 height 19
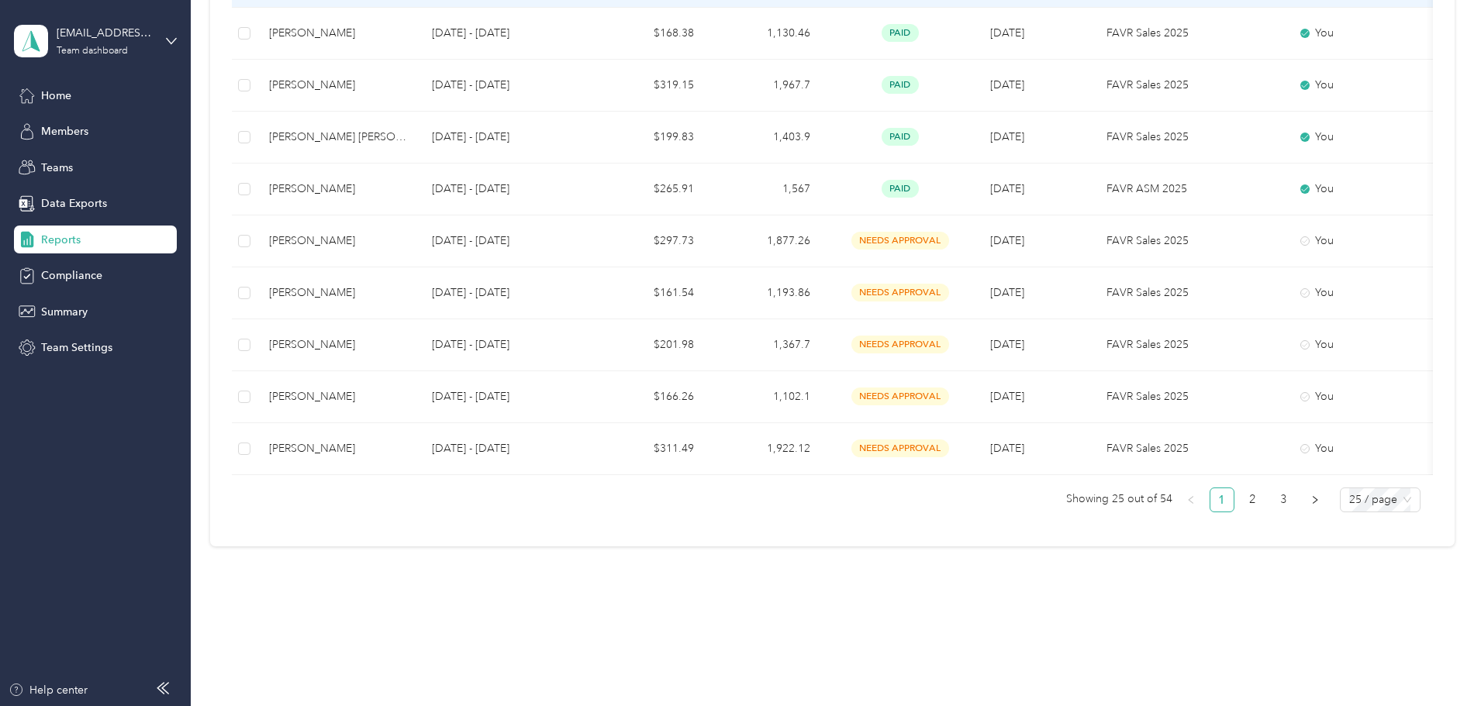
scroll to position [1204, 0]
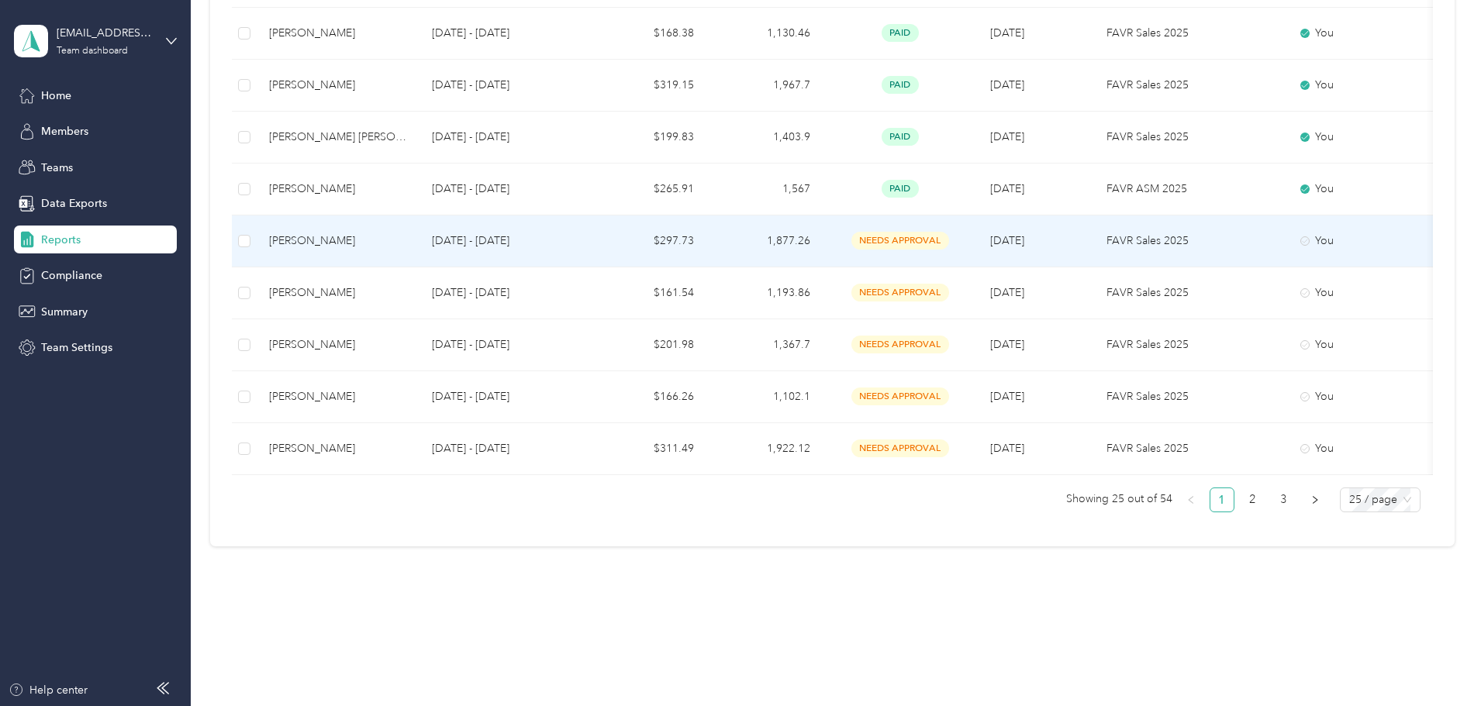
click at [407, 234] on div "[PERSON_NAME]" at bounding box center [338, 241] width 138 height 17
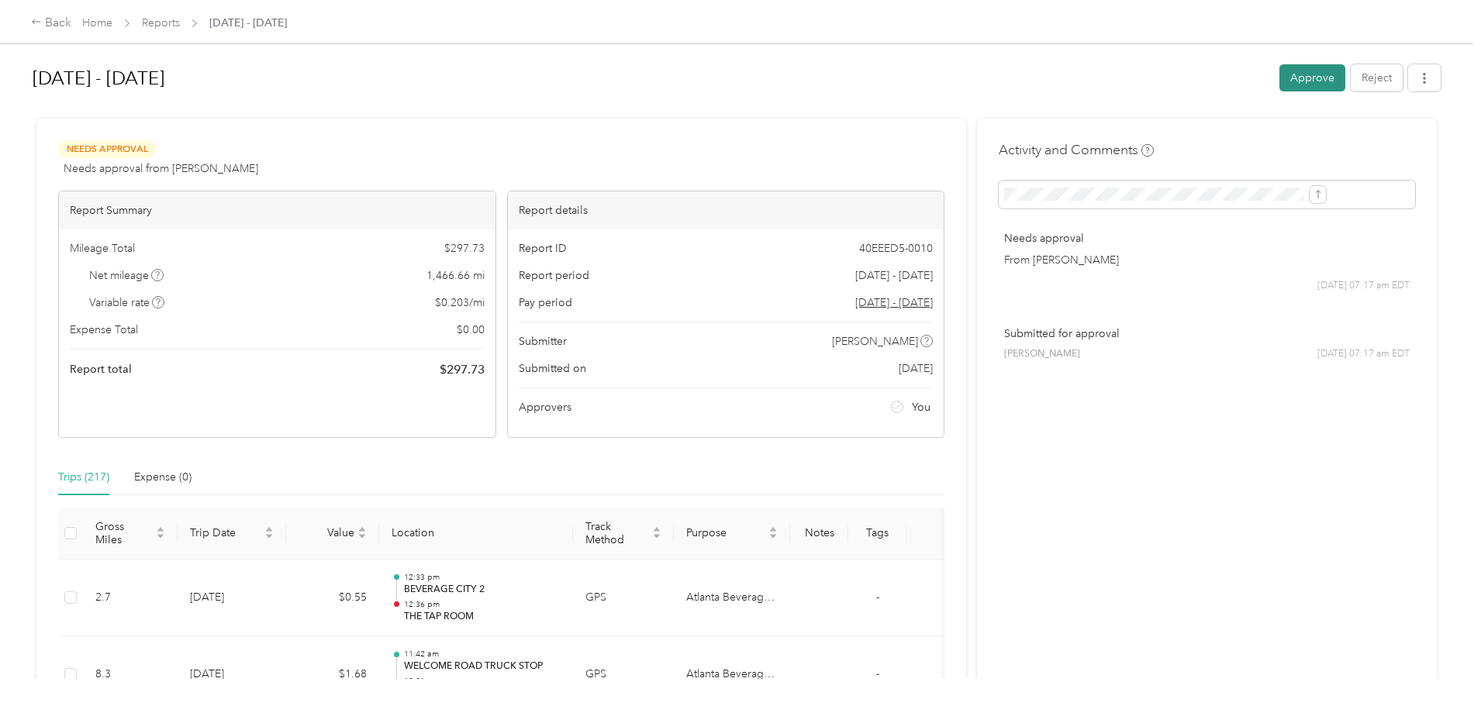
click at [1280, 83] on button "Approve" at bounding box center [1313, 77] width 66 height 27
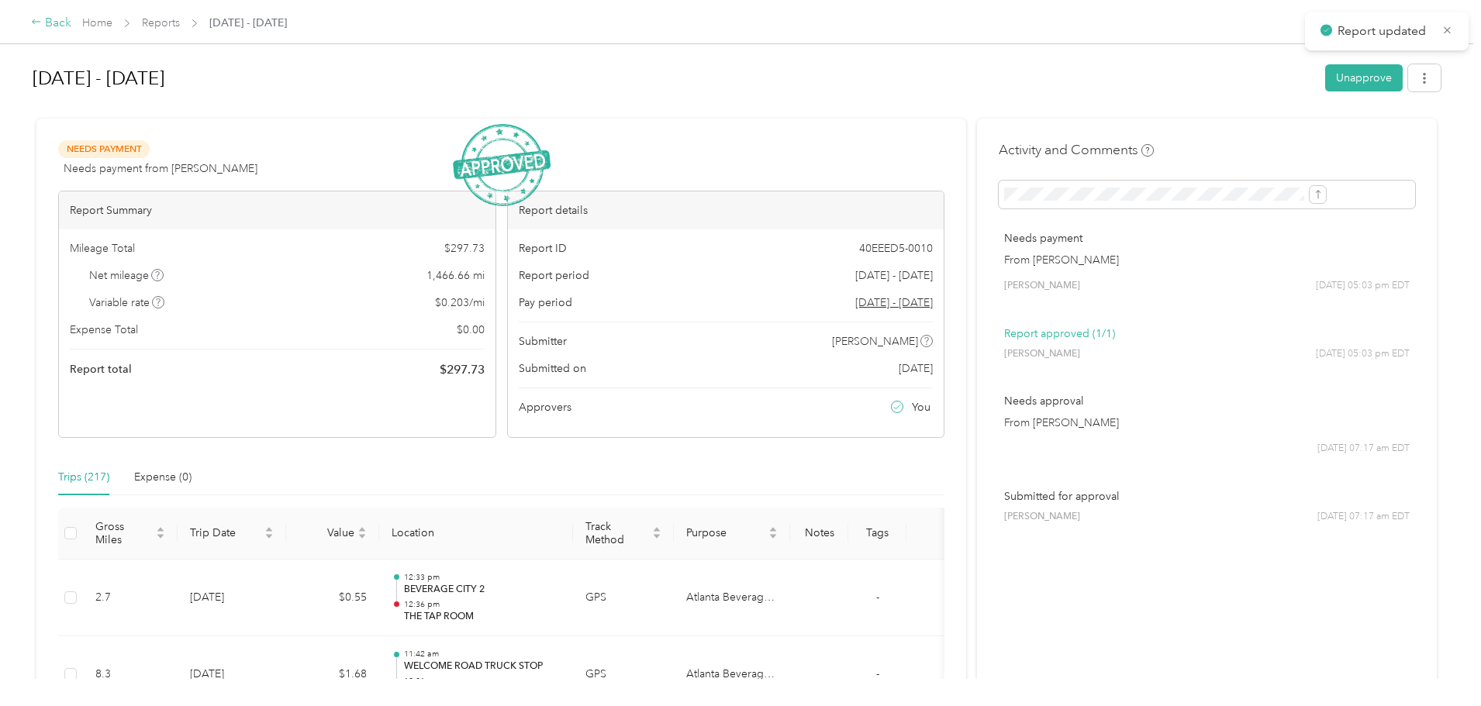
click at [71, 25] on div "Back" at bounding box center [51, 23] width 40 height 19
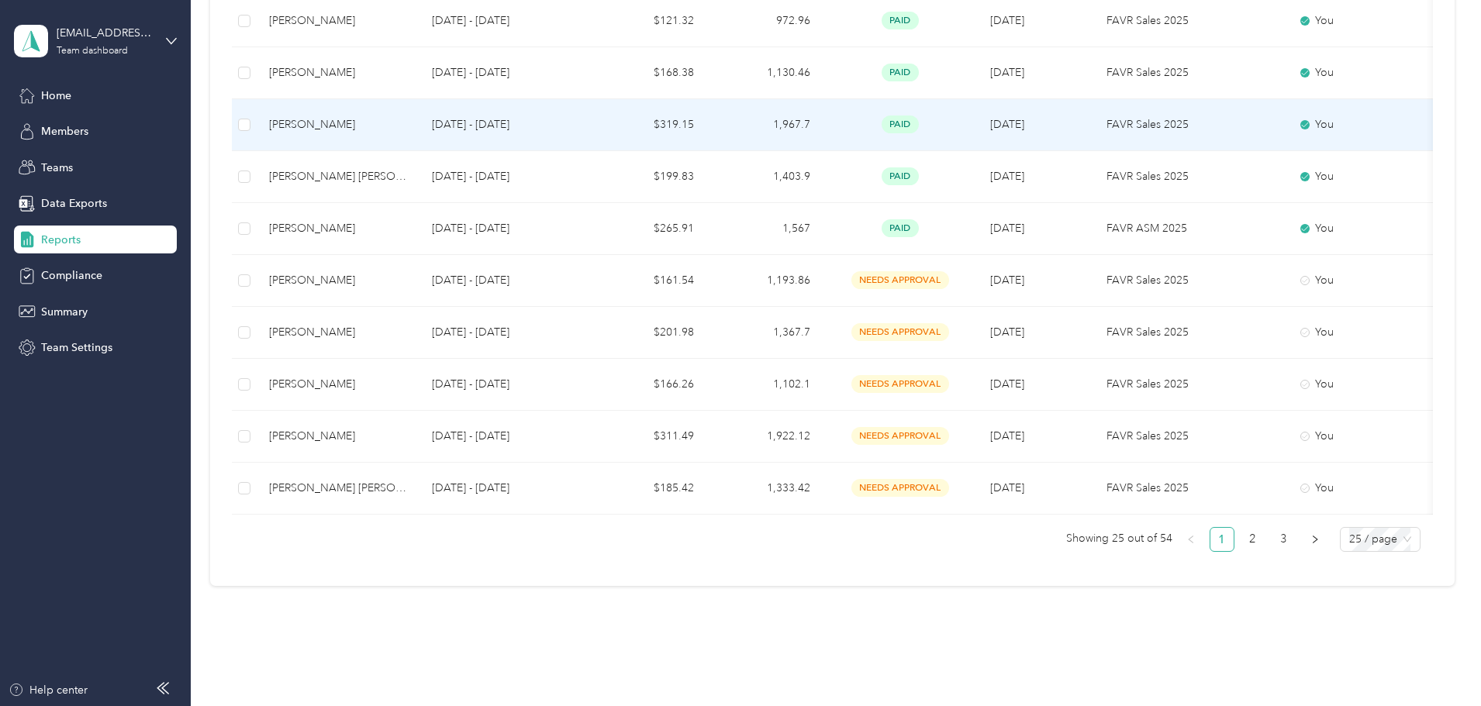
scroll to position [1163, 0]
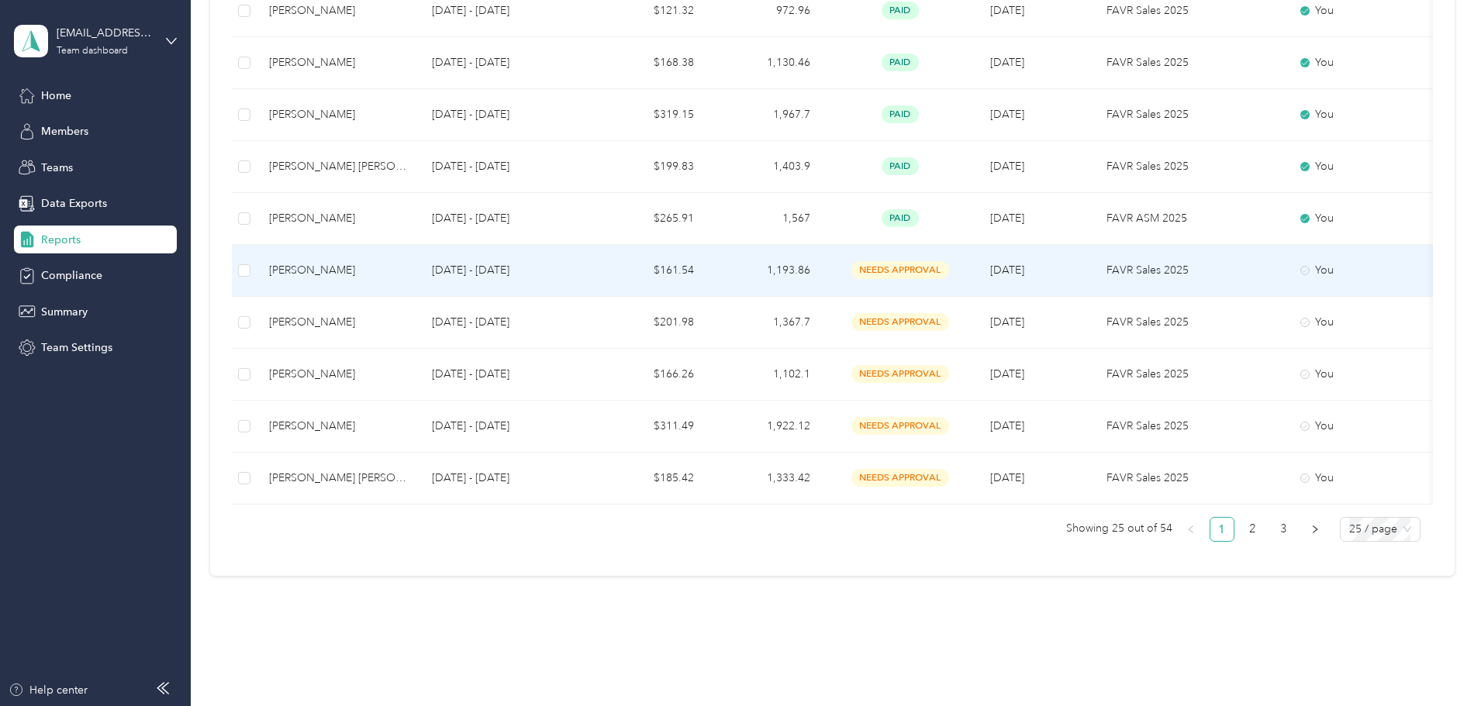
click at [407, 268] on div "[PERSON_NAME]" at bounding box center [338, 270] width 138 height 17
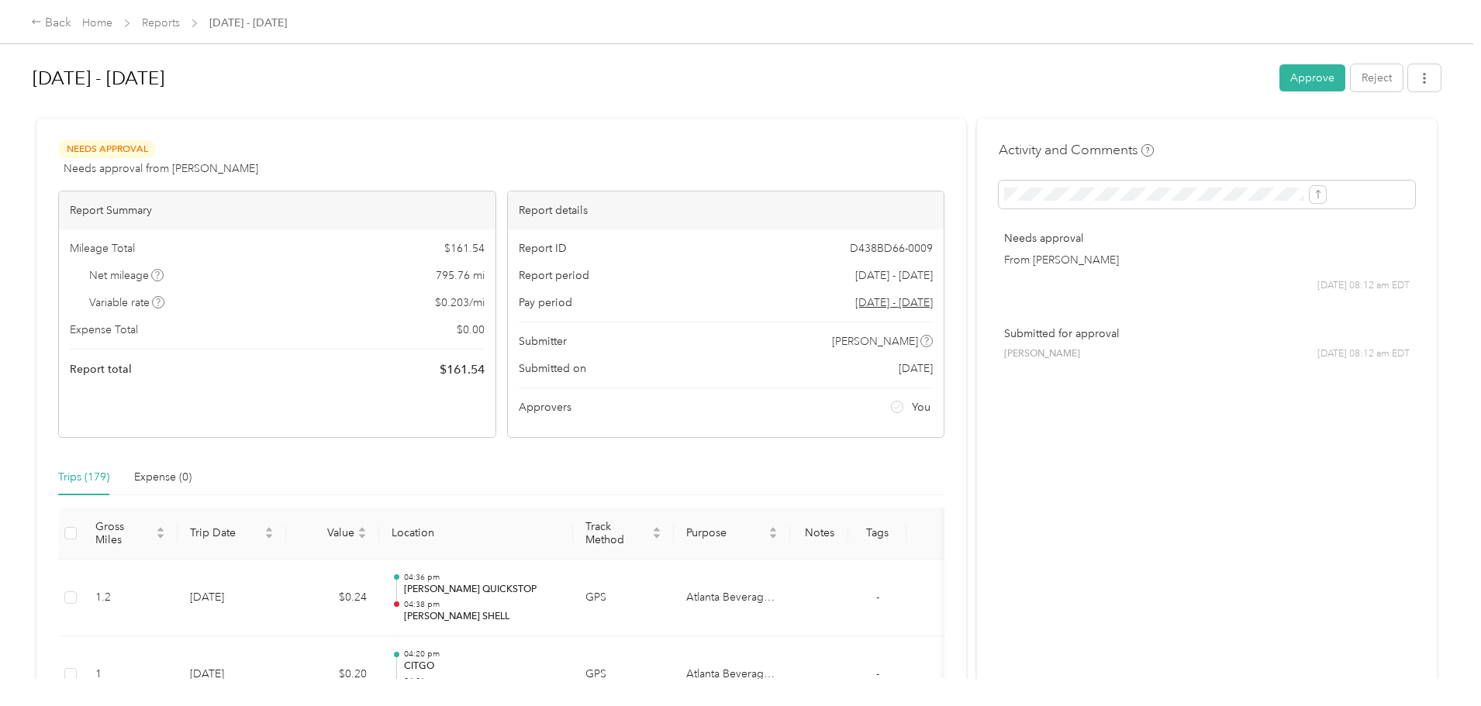
click at [1280, 85] on button "Approve" at bounding box center [1313, 77] width 66 height 27
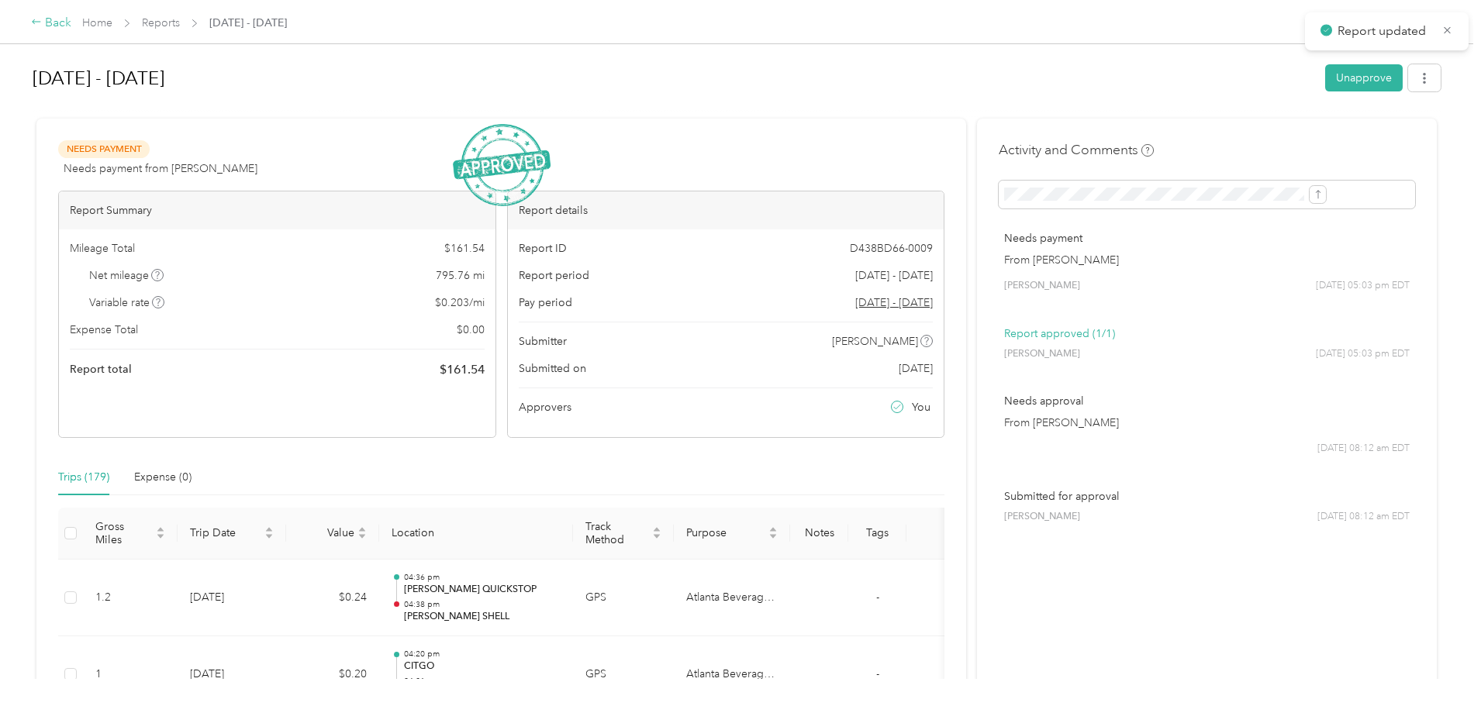
click at [71, 20] on div "Back" at bounding box center [51, 23] width 40 height 19
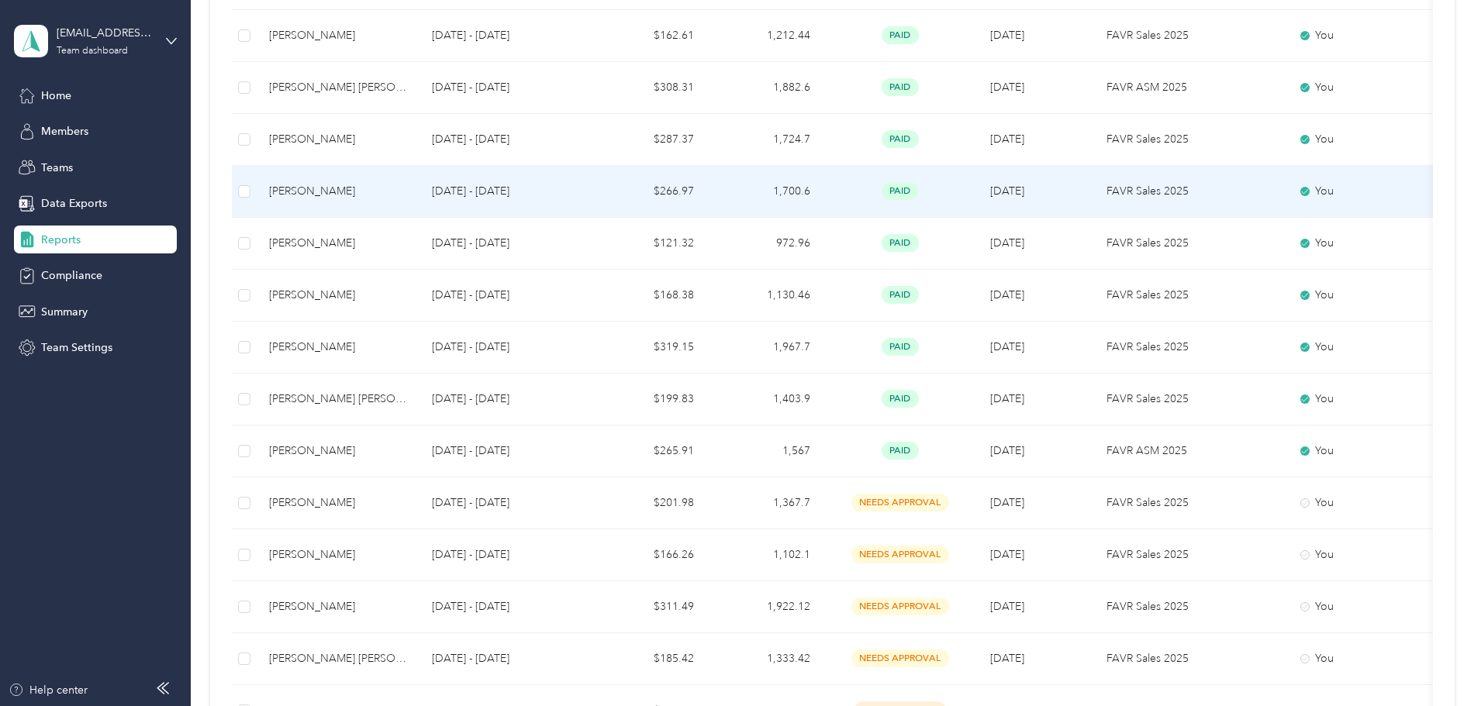
scroll to position [1163, 0]
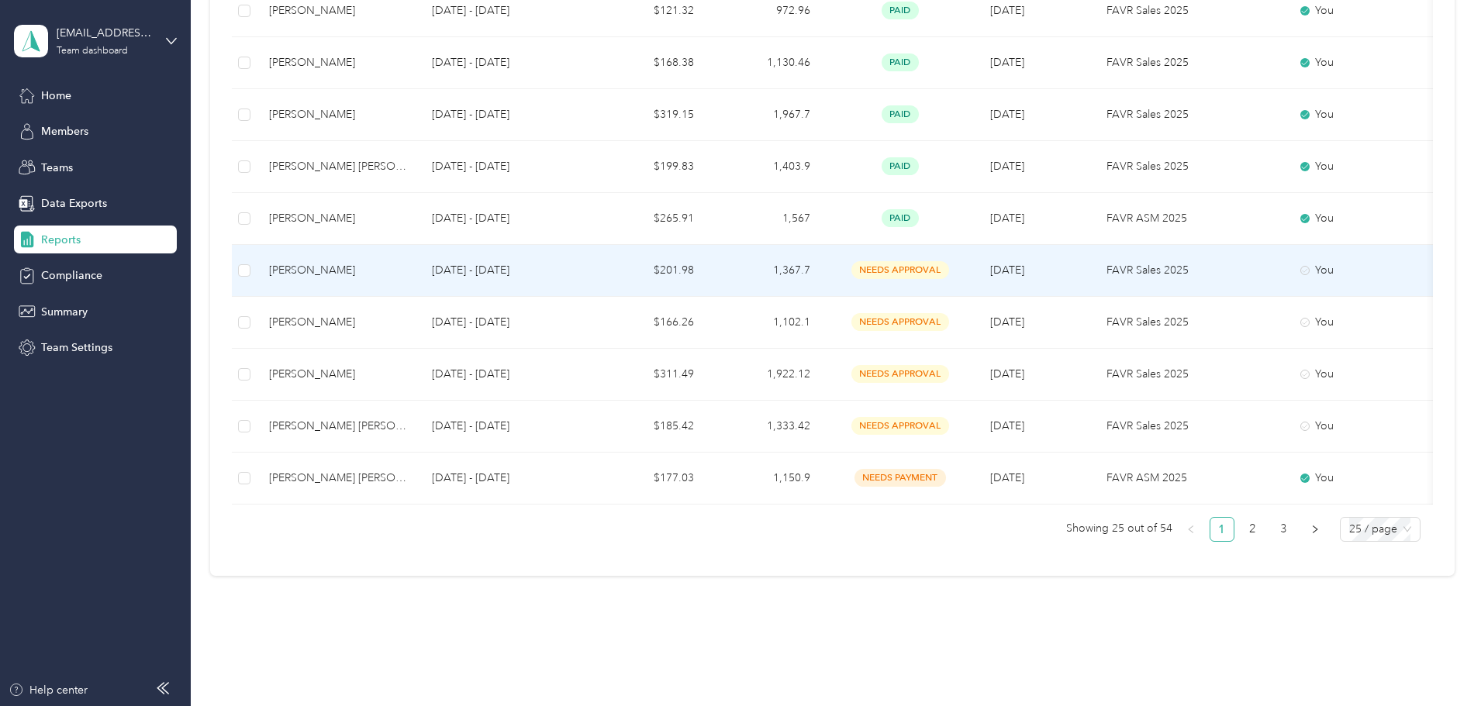
click at [407, 272] on div "[PERSON_NAME]" at bounding box center [338, 270] width 138 height 17
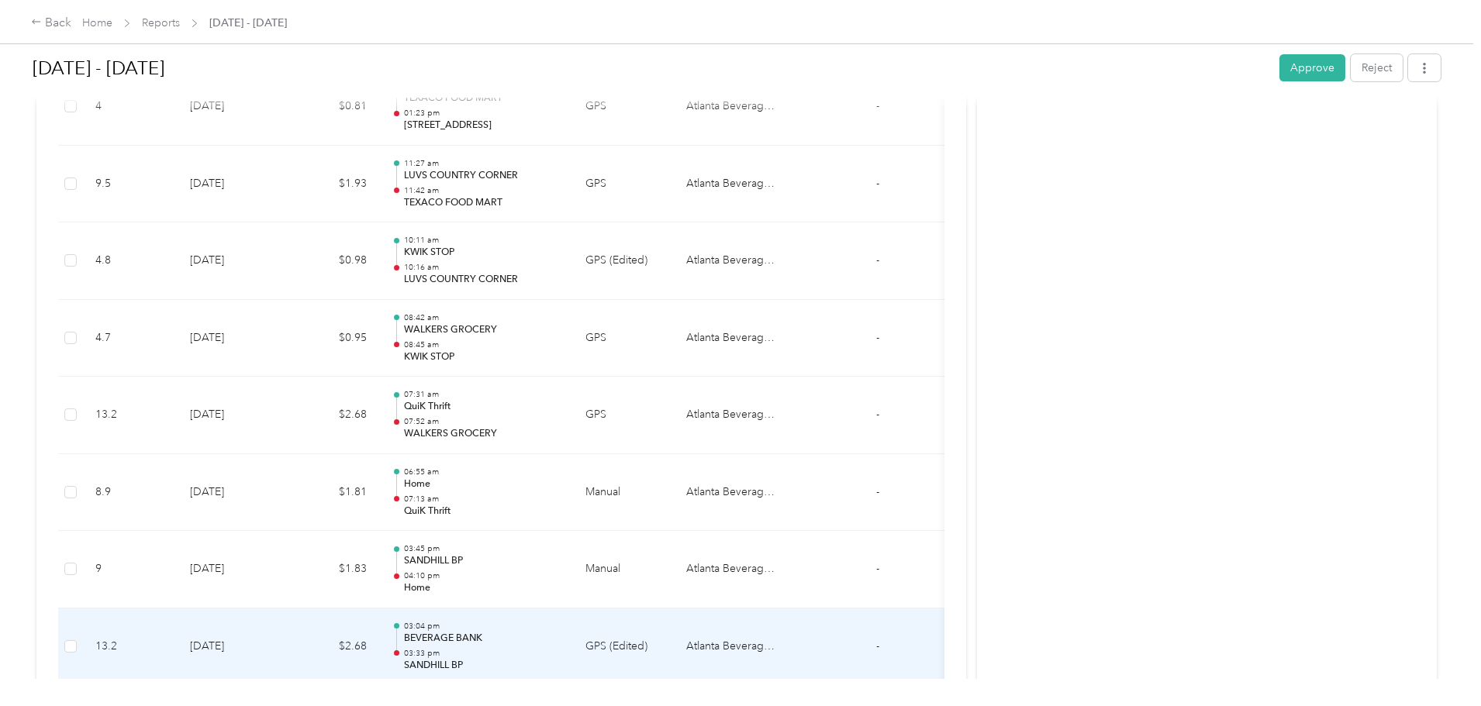
scroll to position [15346, 0]
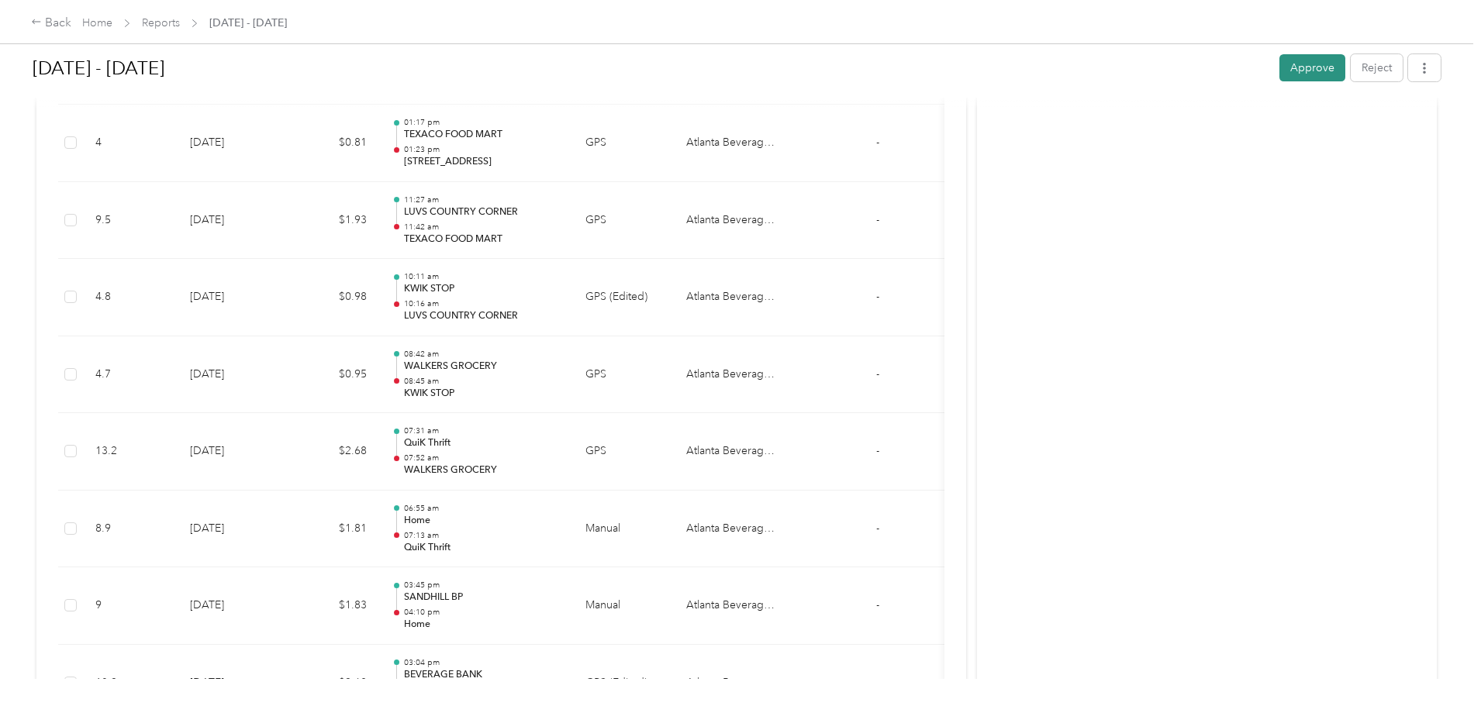
click at [1280, 64] on button "Approve" at bounding box center [1313, 67] width 66 height 27
click at [71, 22] on div "Back" at bounding box center [51, 23] width 40 height 19
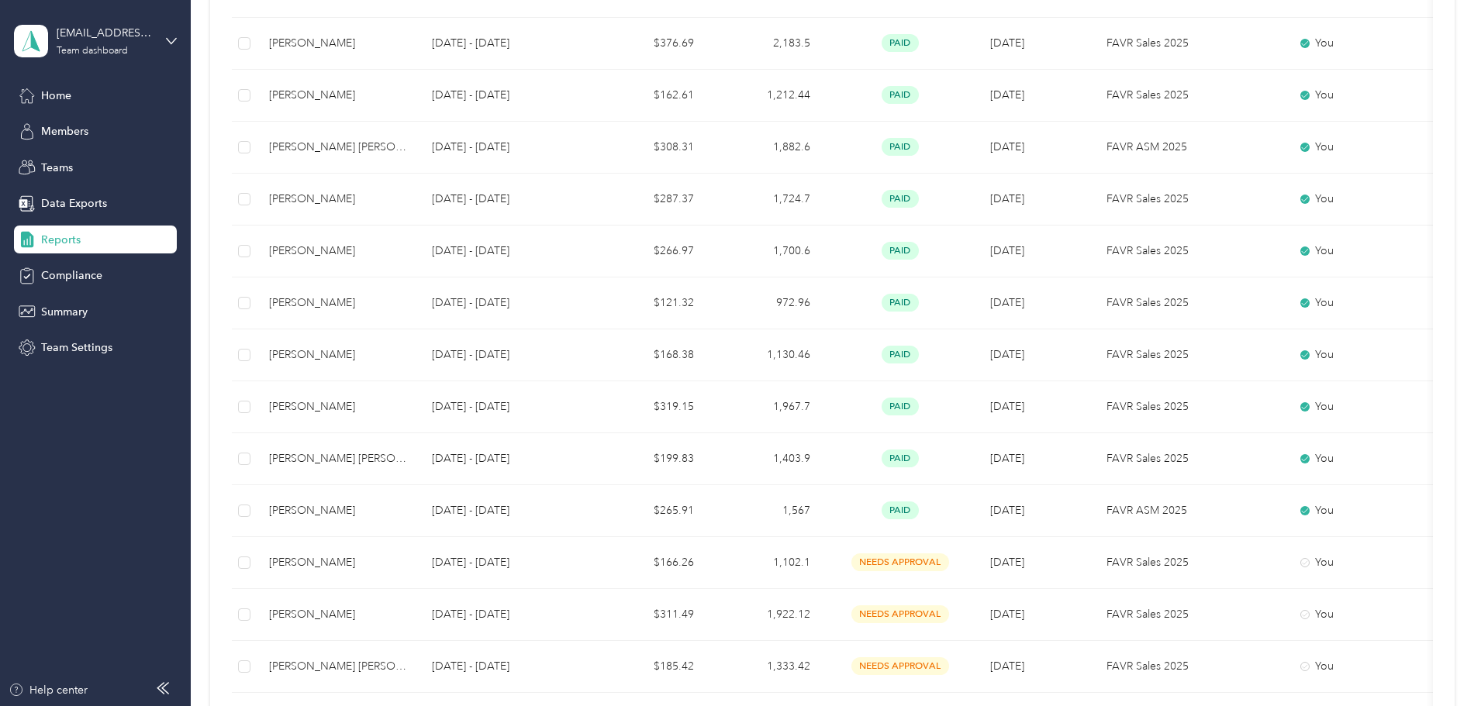
scroll to position [1204, 0]
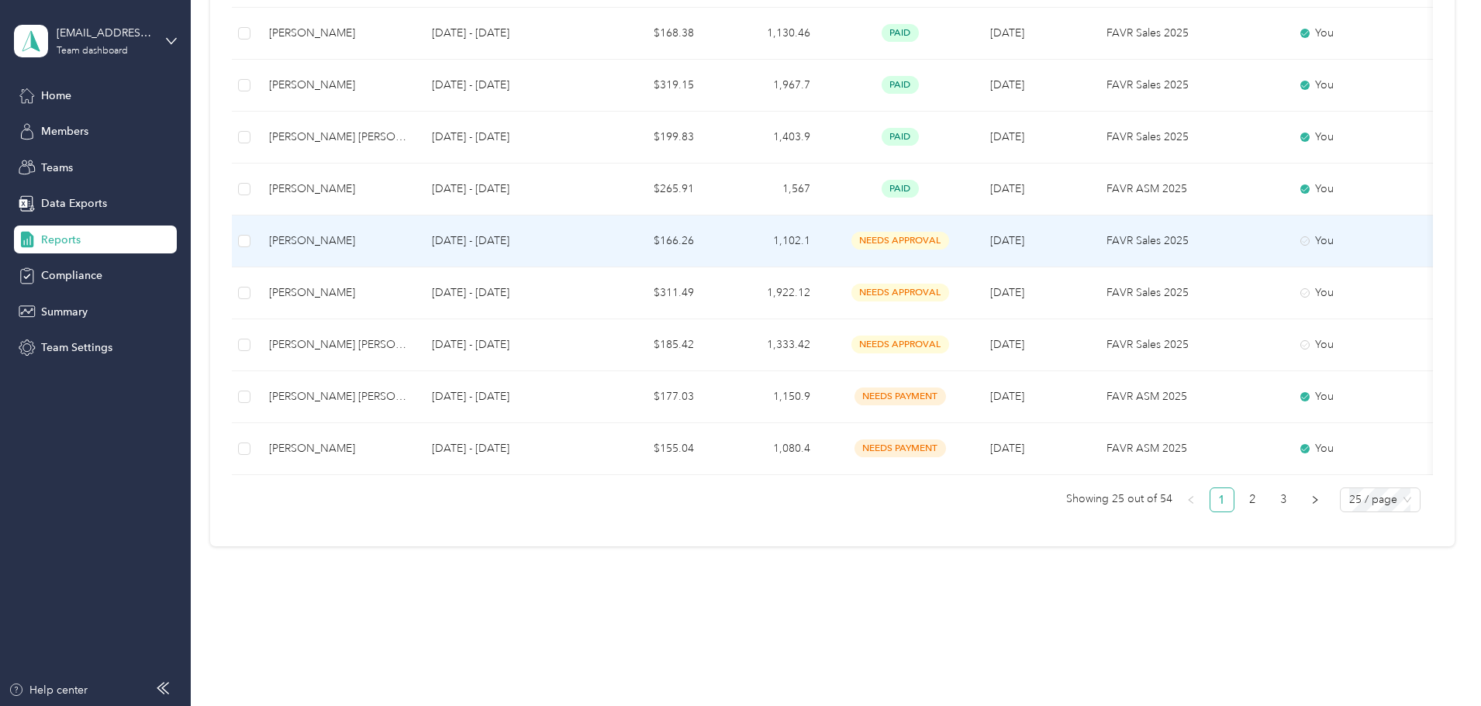
click at [407, 233] on div "[PERSON_NAME]" at bounding box center [338, 241] width 138 height 17
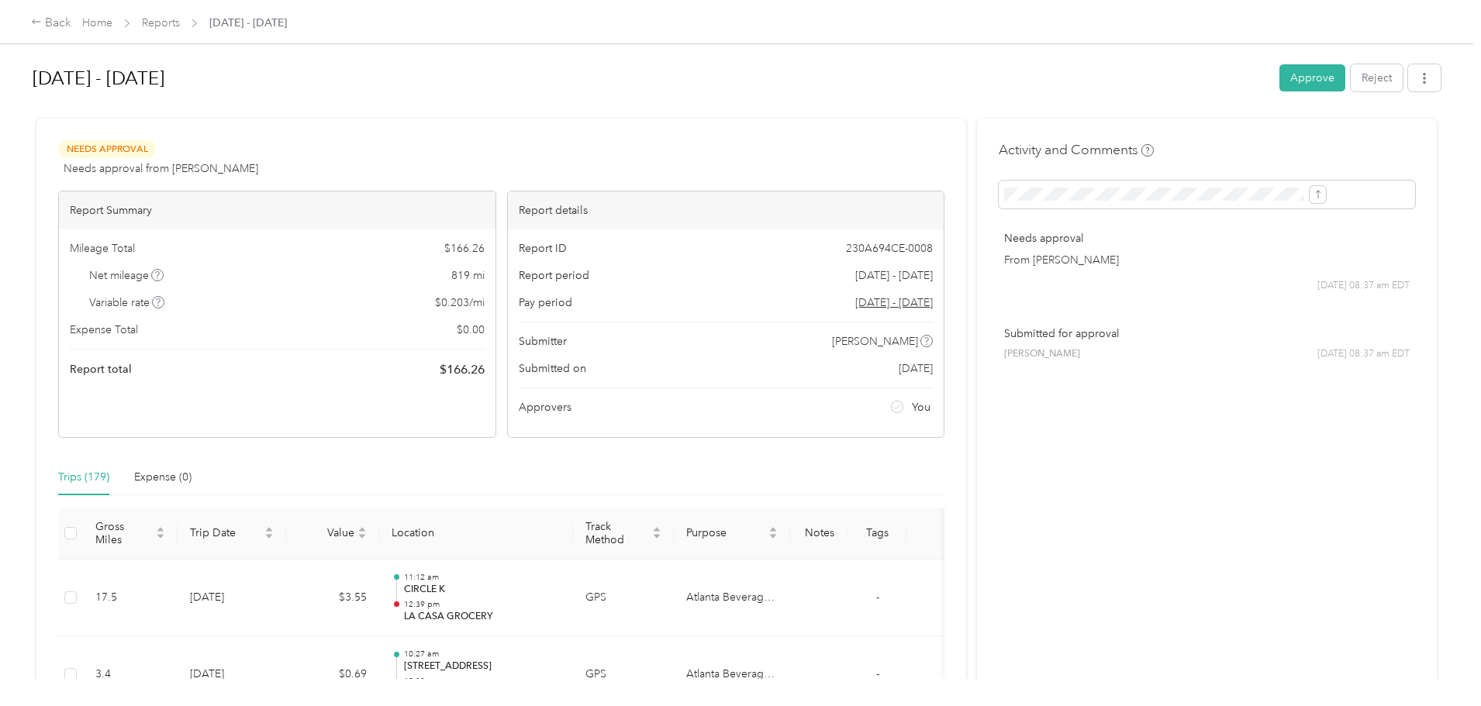
click at [1280, 79] on button "Approve" at bounding box center [1313, 77] width 66 height 27
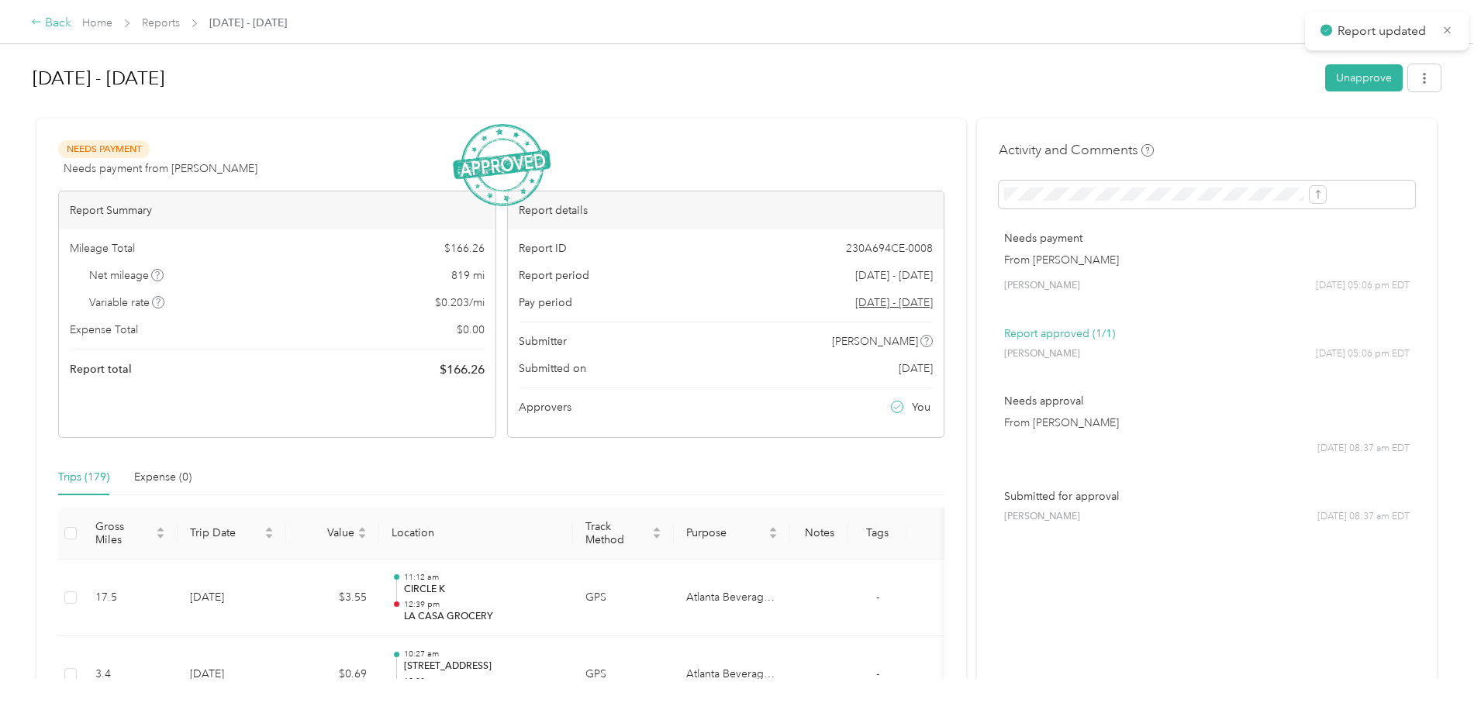
click at [71, 22] on div "Back" at bounding box center [51, 23] width 40 height 19
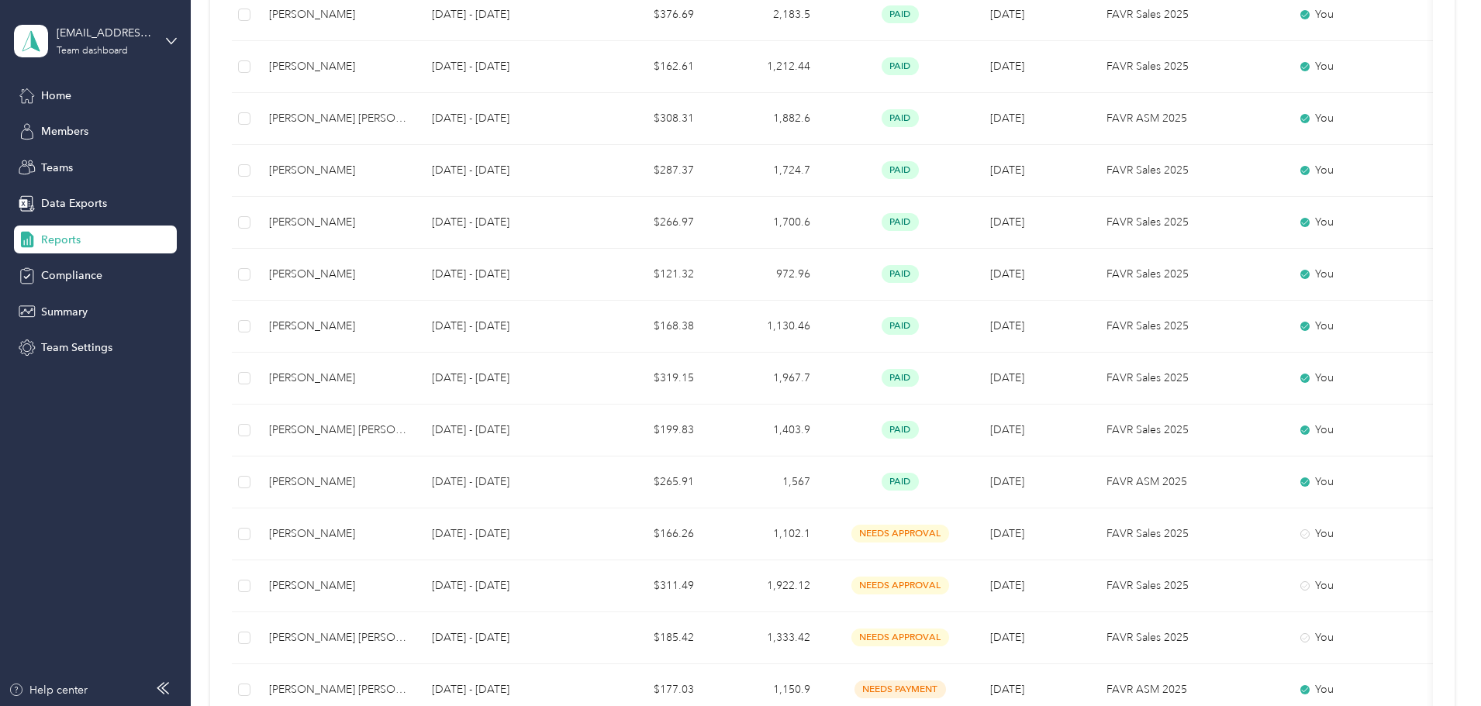
scroll to position [1204, 0]
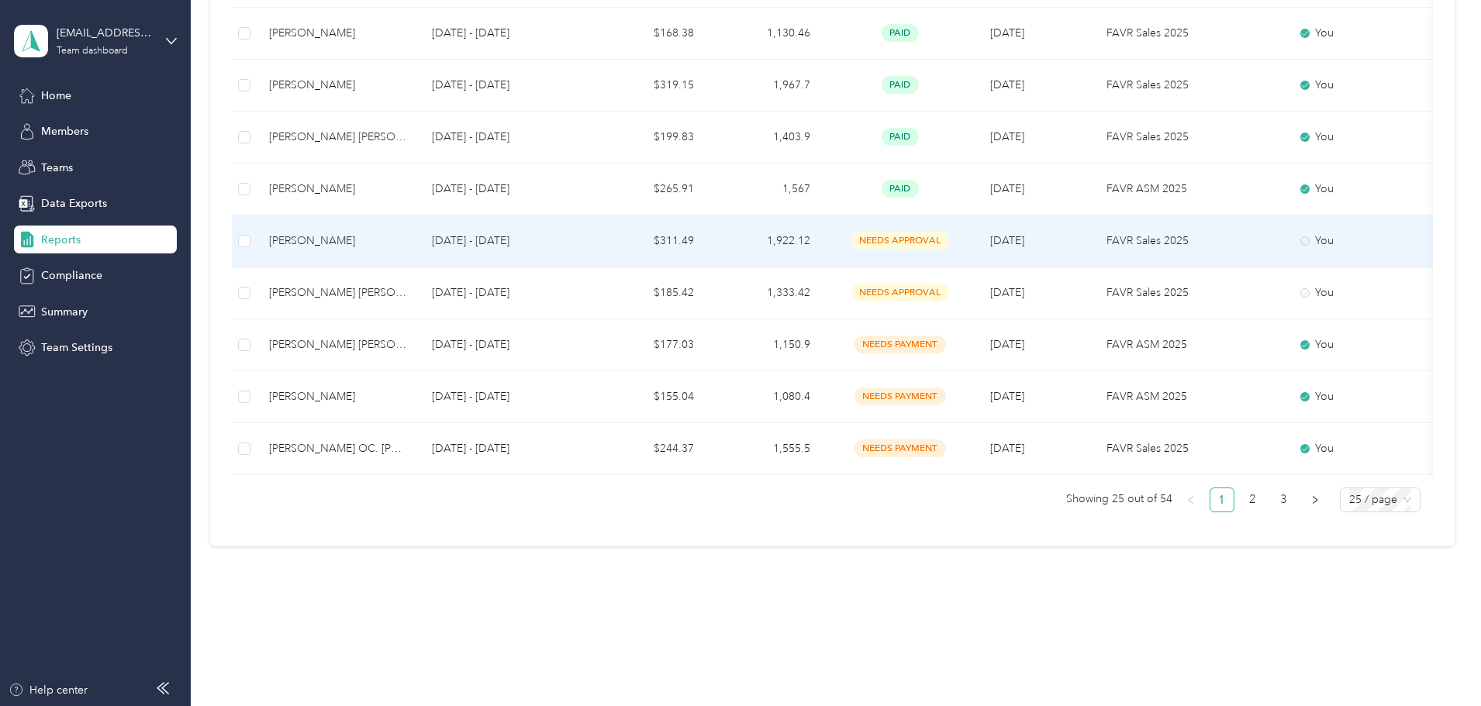
click at [407, 233] on div "[PERSON_NAME]" at bounding box center [338, 241] width 138 height 17
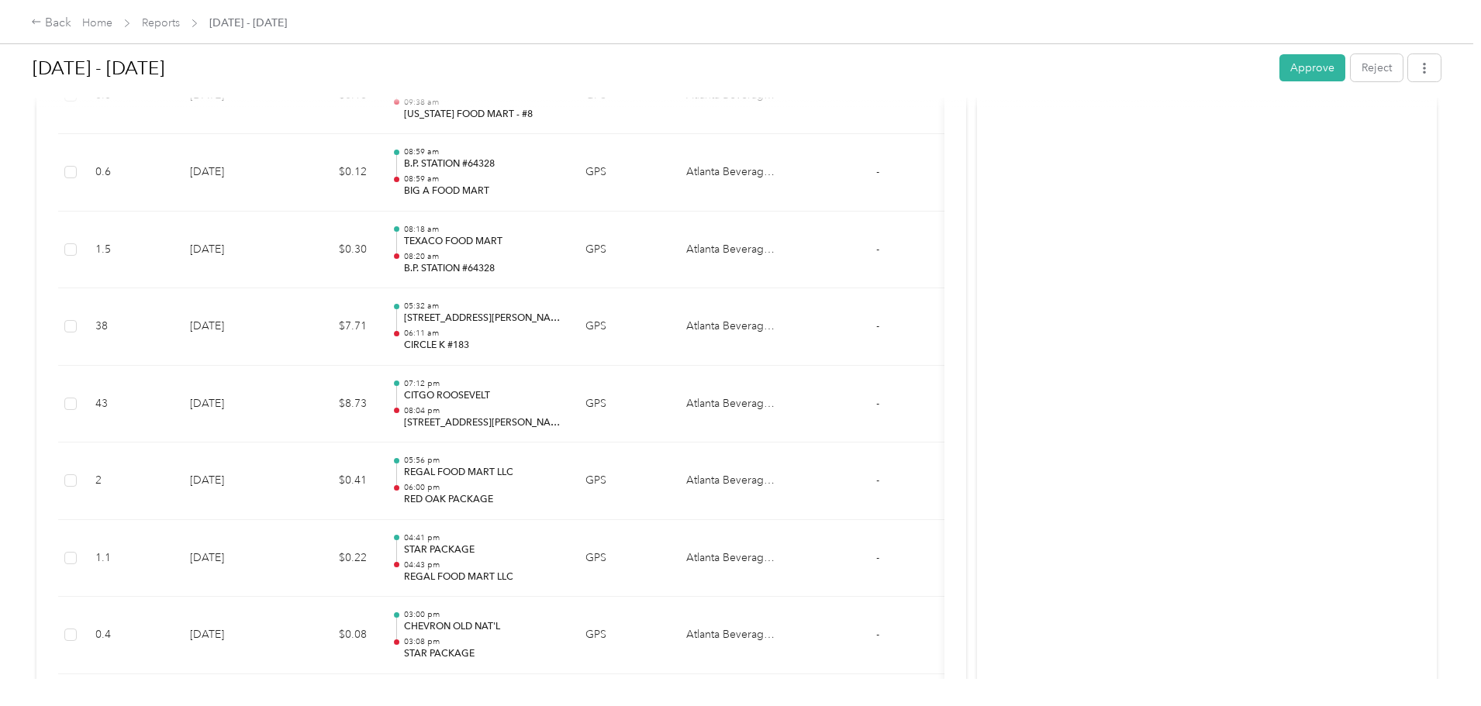
scroll to position [13274, 0]
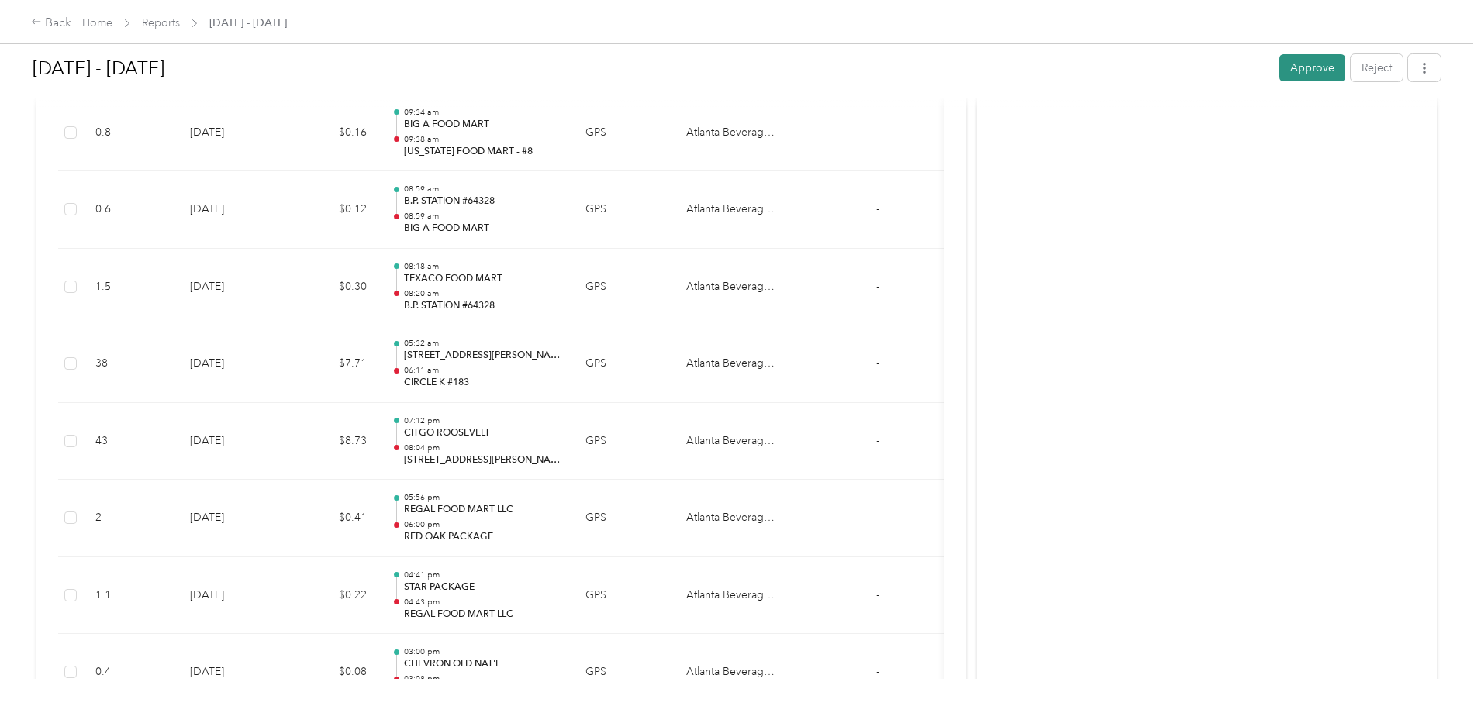
click at [1280, 68] on button "Approve" at bounding box center [1313, 67] width 66 height 27
click at [71, 23] on div "Back" at bounding box center [51, 23] width 40 height 19
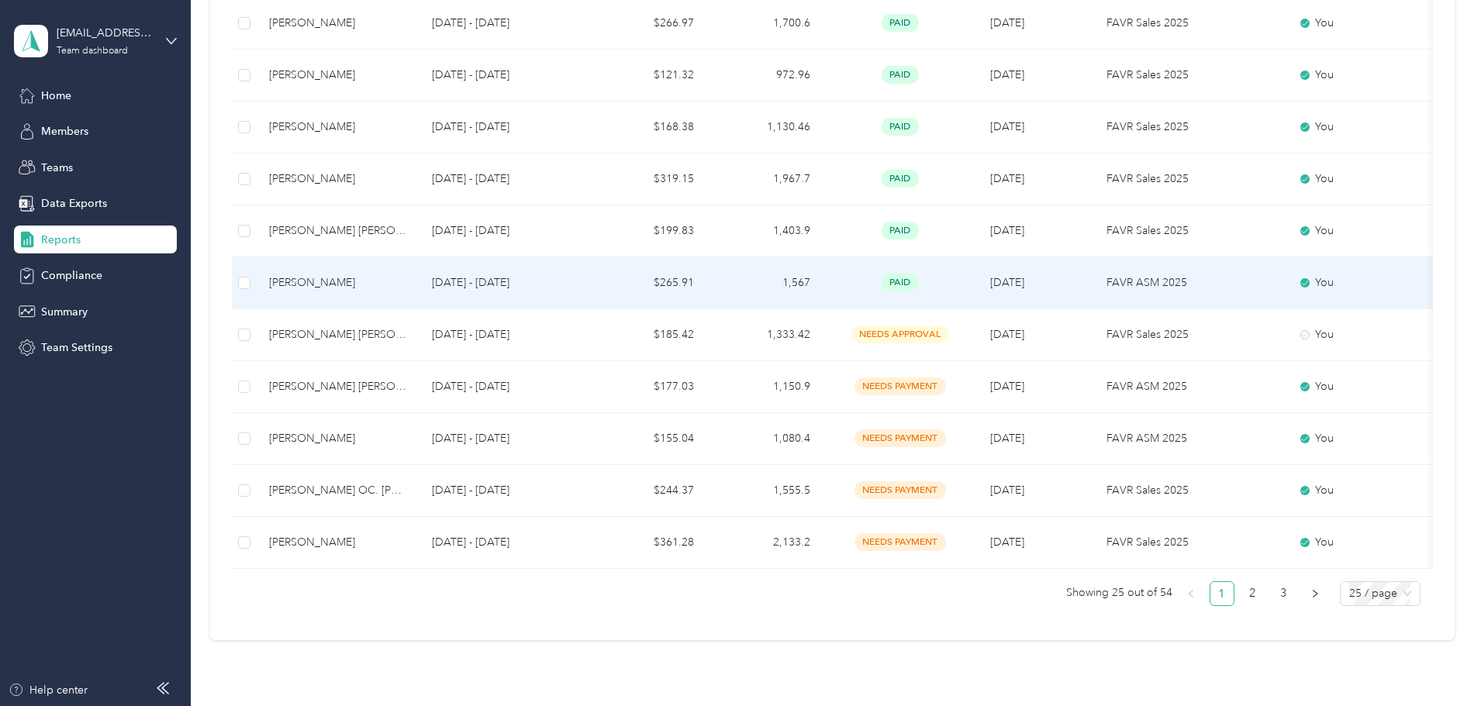
scroll to position [1127, 0]
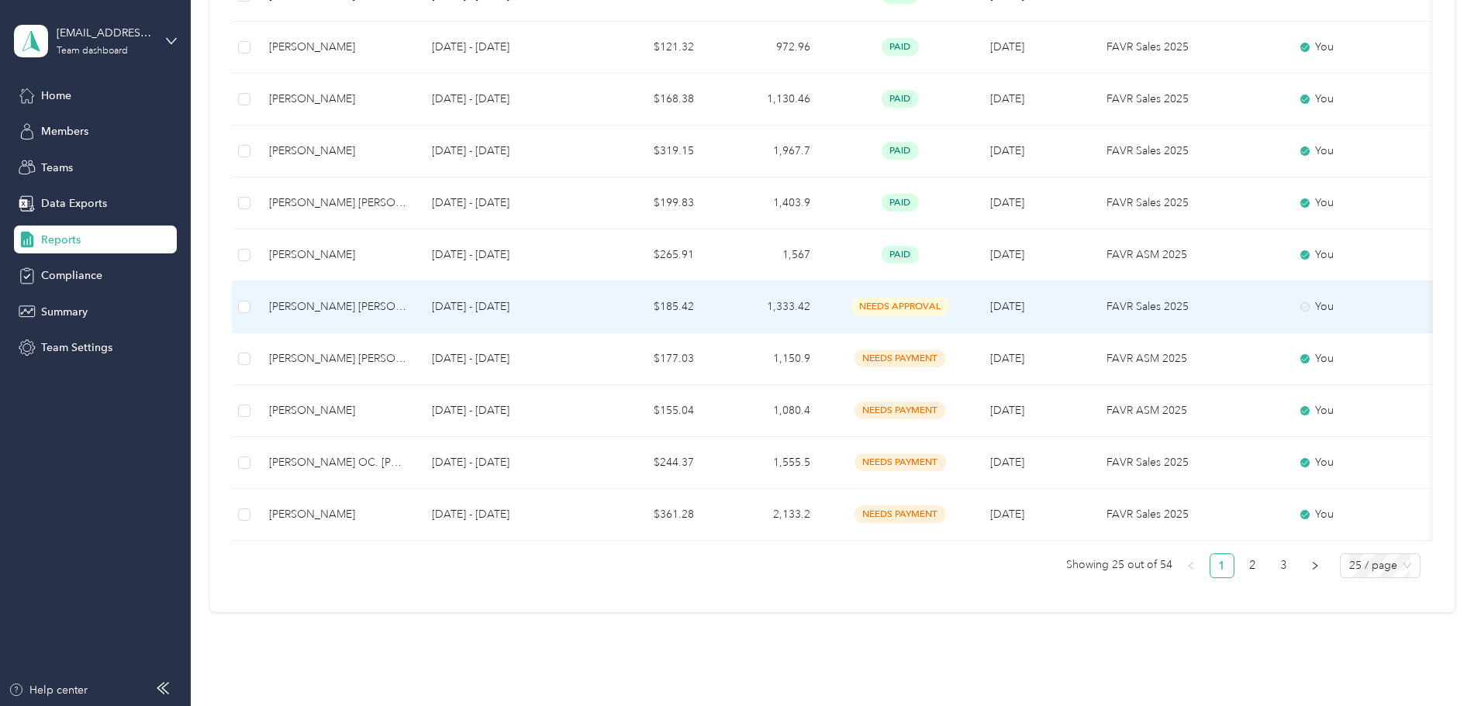
click at [407, 307] on div "[PERSON_NAME] [PERSON_NAME]" at bounding box center [338, 307] width 138 height 17
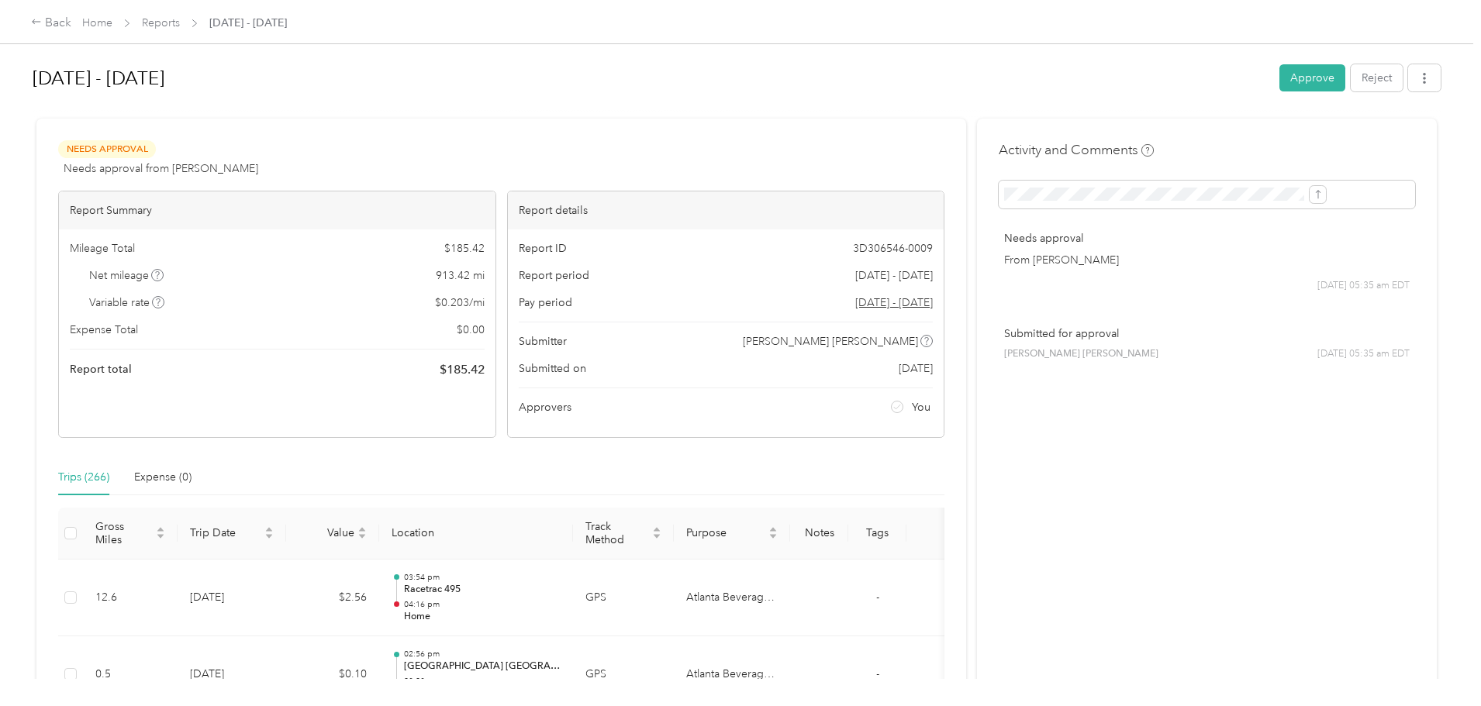
click at [1280, 74] on button "Approve" at bounding box center [1313, 77] width 66 height 27
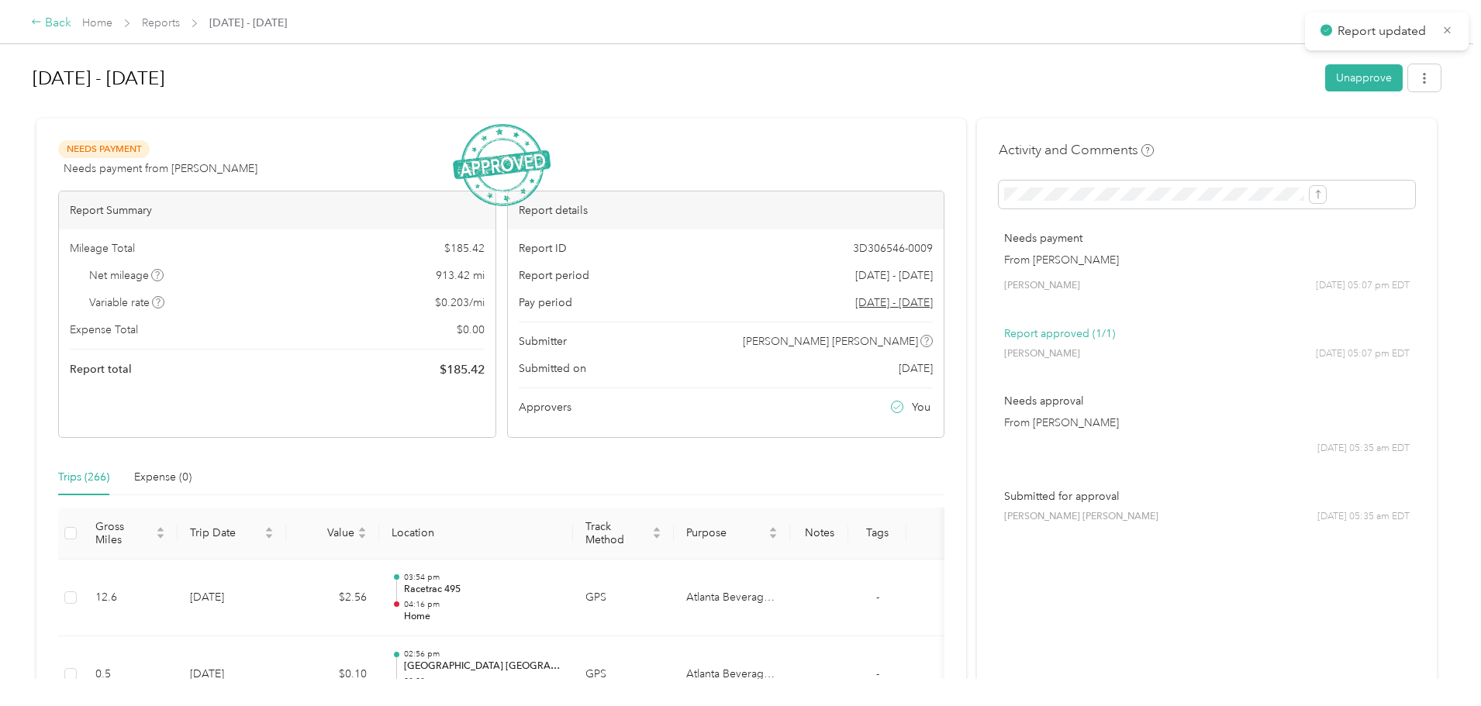
click at [71, 24] on div "Back" at bounding box center [51, 23] width 40 height 19
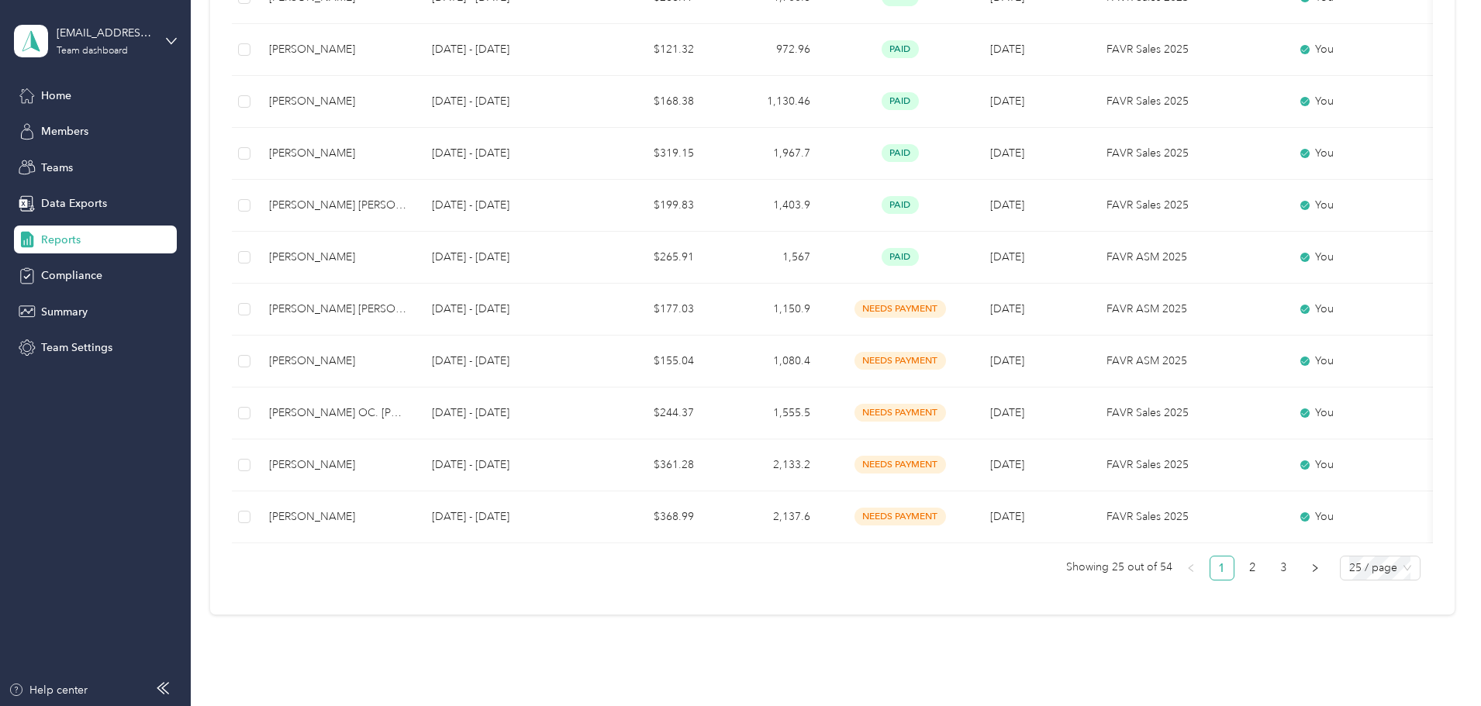
scroll to position [1163, 0]
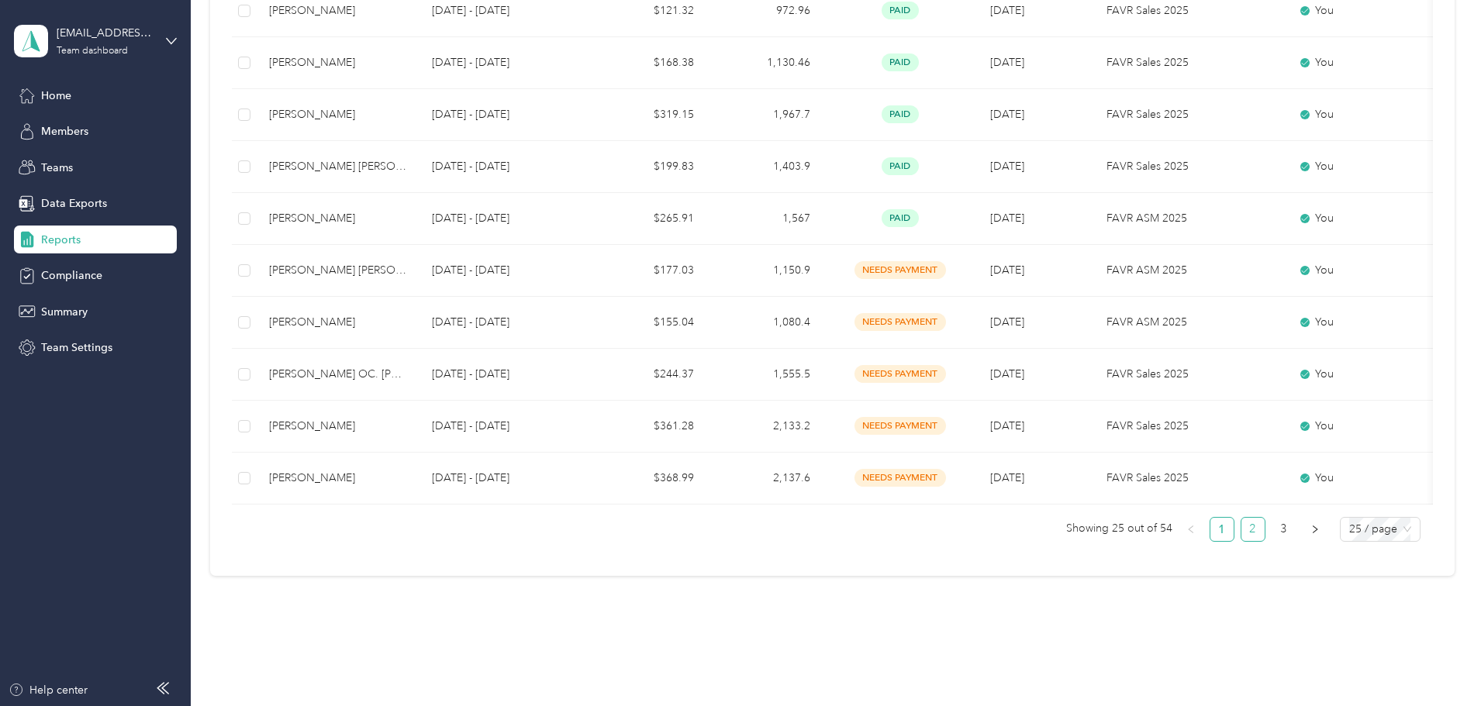
click at [1242, 541] on link "2" at bounding box center [1253, 529] width 23 height 23
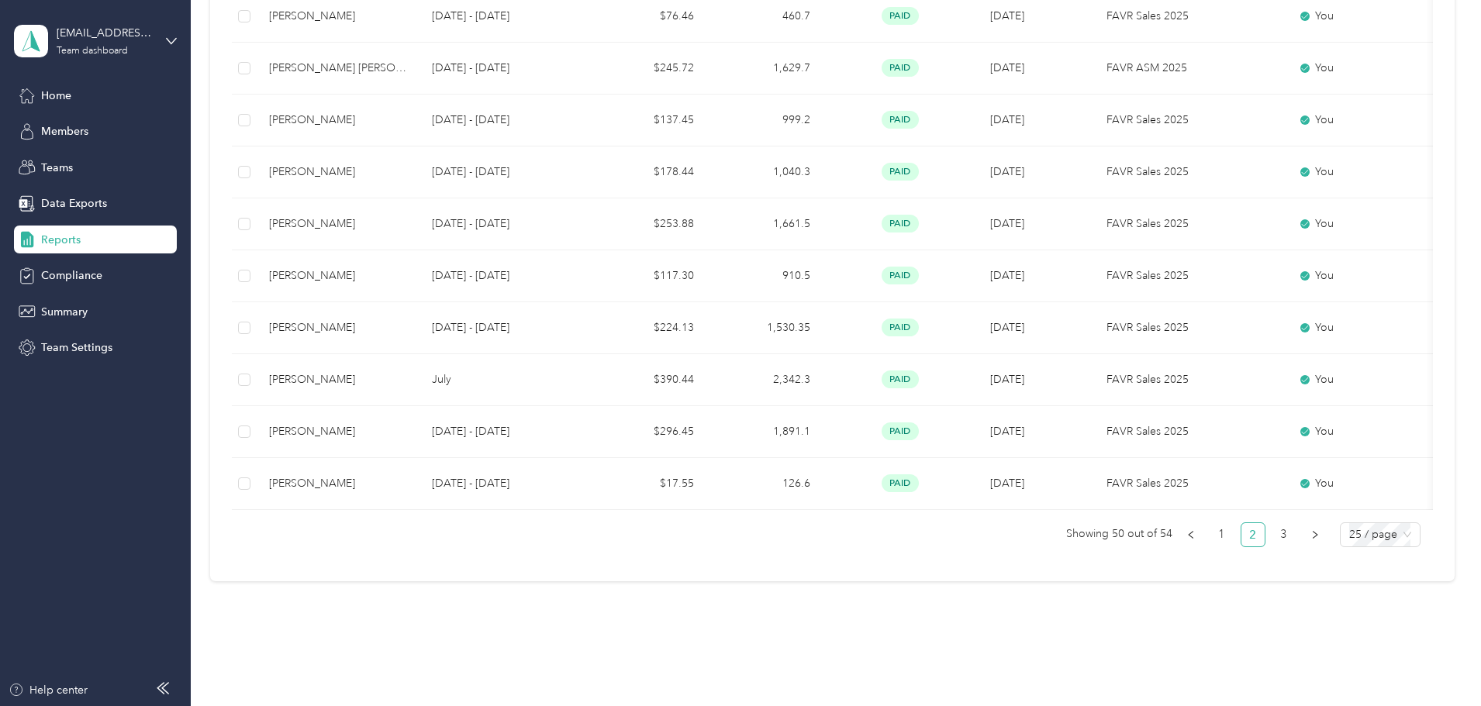
scroll to position [1181, 0]
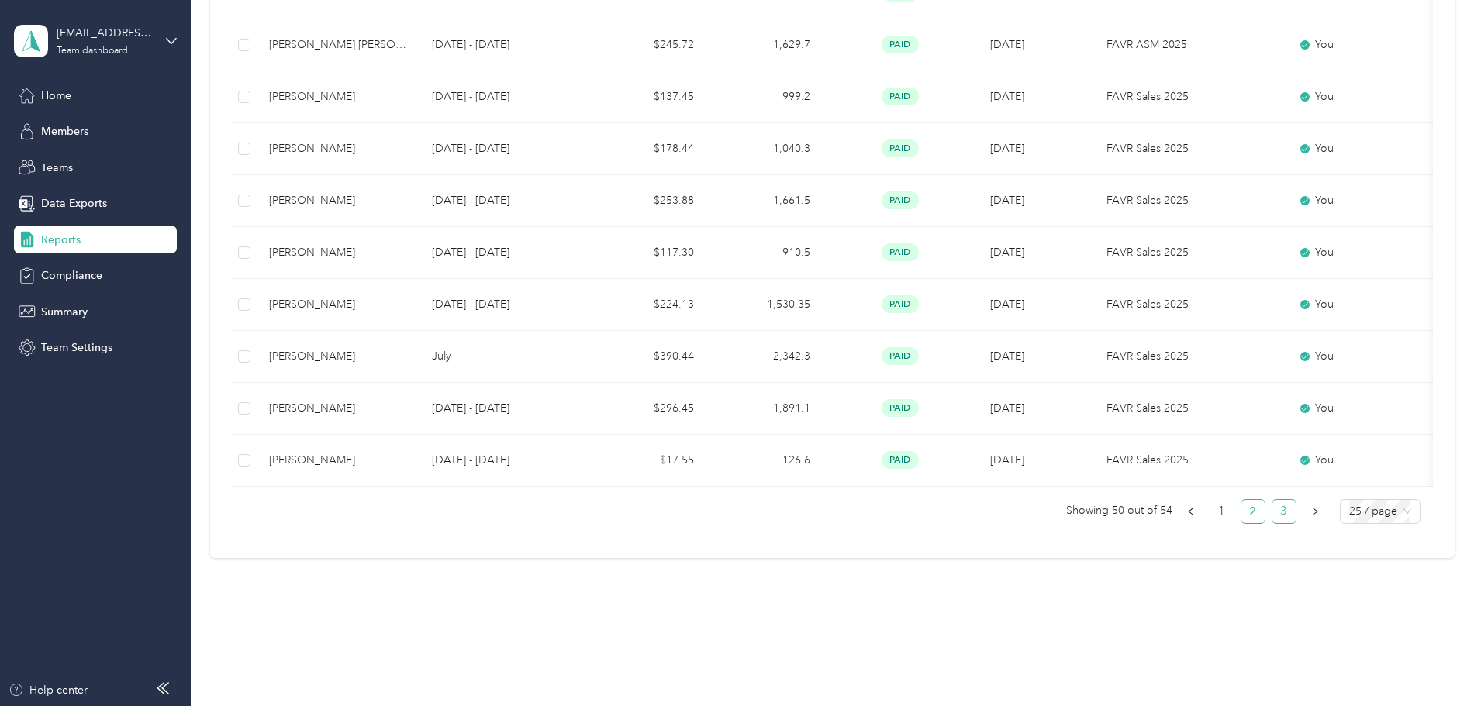
click at [1273, 523] on link "3" at bounding box center [1284, 511] width 23 height 23
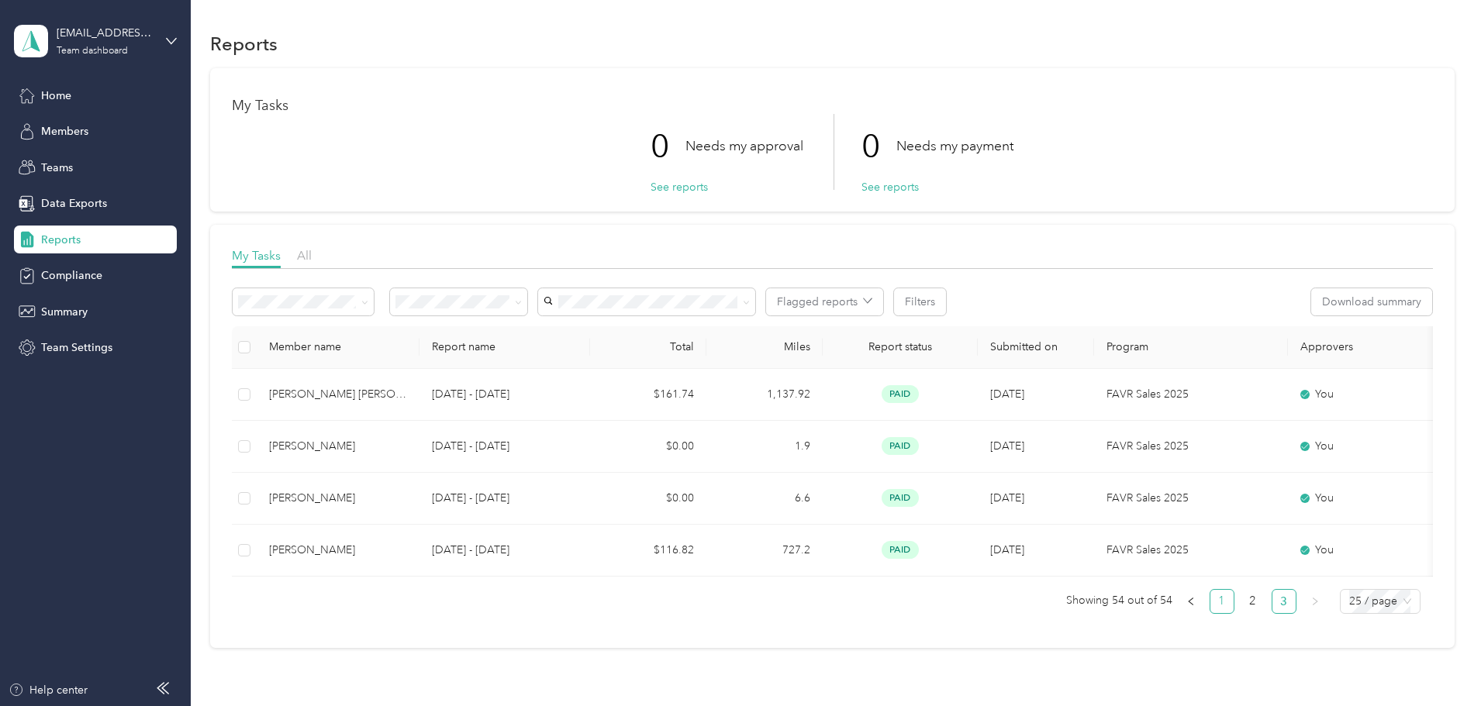
click at [1211, 610] on link "1" at bounding box center [1222, 601] width 23 height 23
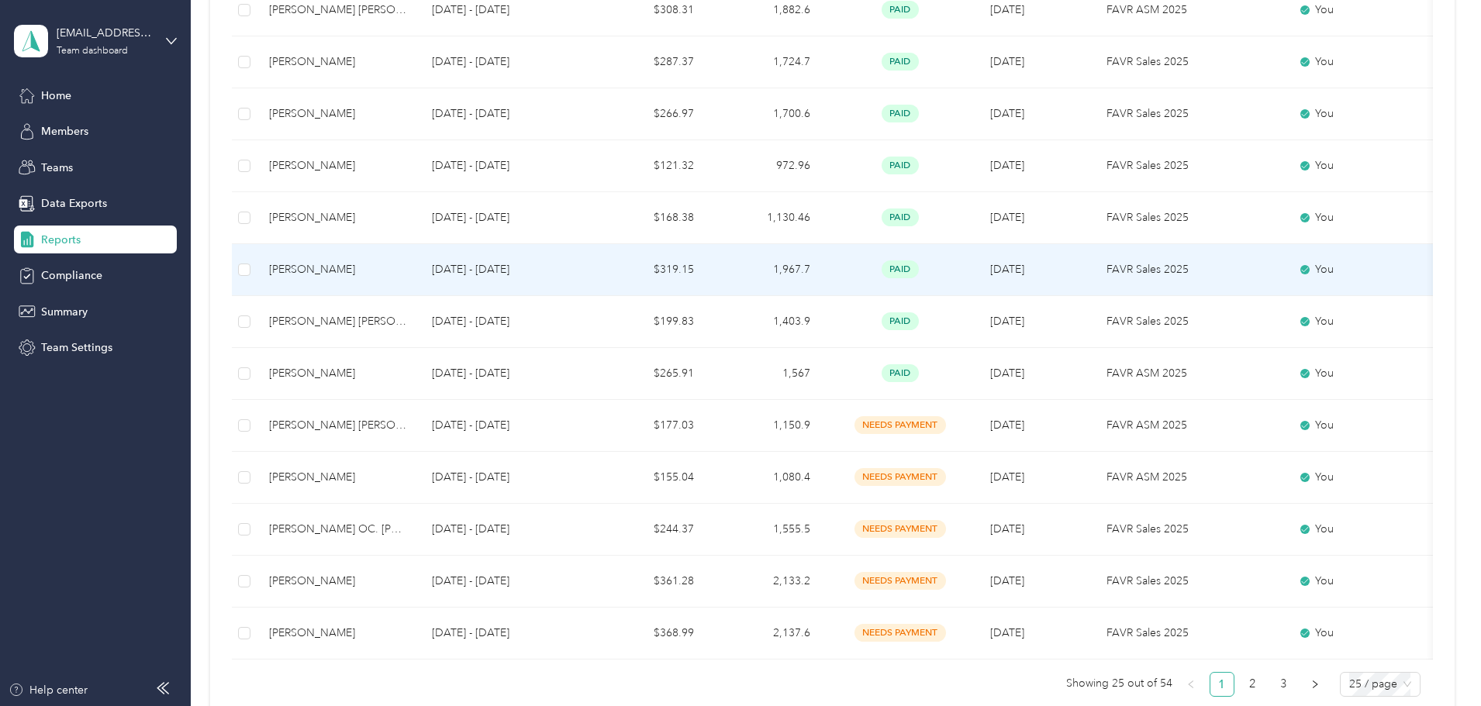
scroll to position [1086, 0]
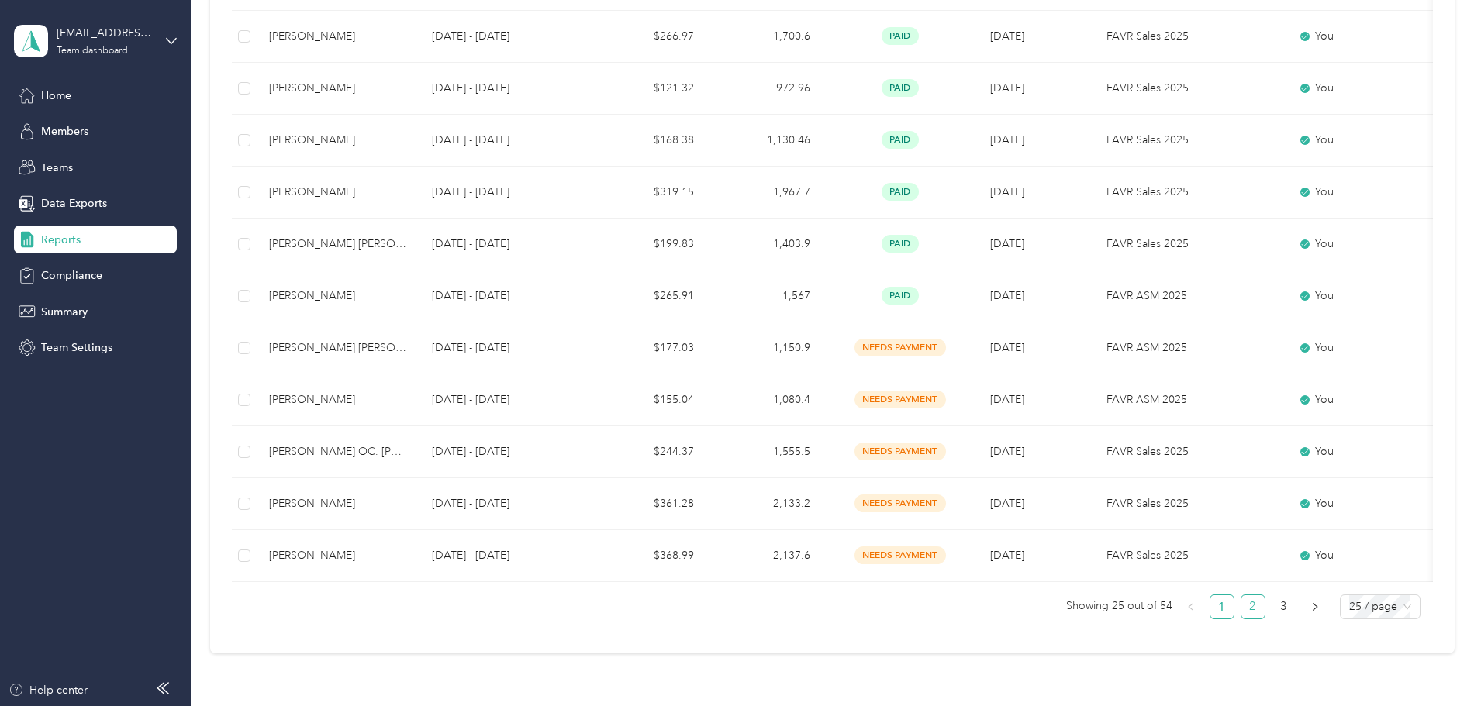
click at [1242, 619] on link "2" at bounding box center [1253, 607] width 23 height 23
